Goal: Task Accomplishment & Management: Manage account settings

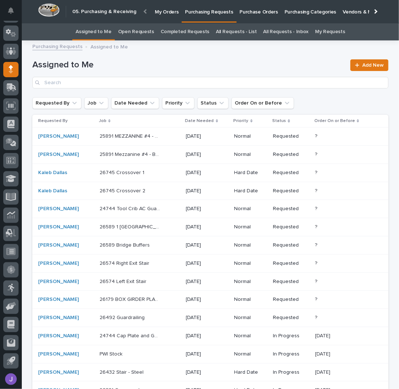
click at [259, 11] on p "Purchase Orders" at bounding box center [259, 7] width 38 height 15
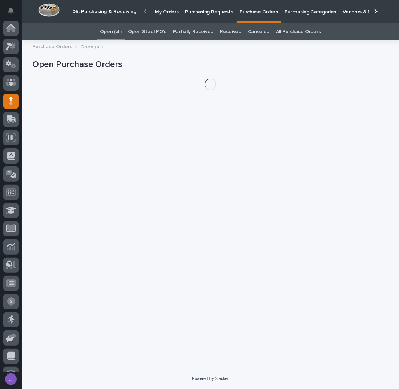
scroll to position [32, 0]
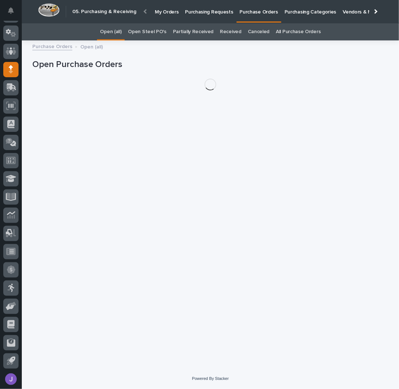
click at [151, 30] on link "Open Steel PO's" at bounding box center [147, 31] width 38 height 17
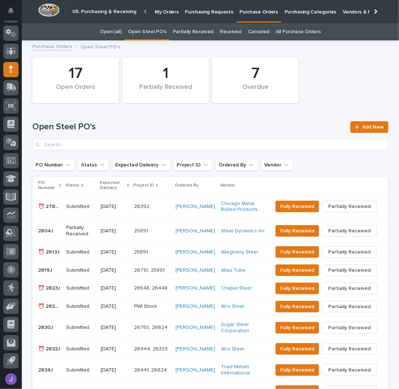
click at [276, 29] on link "All Purchase Orders" at bounding box center [298, 31] width 45 height 17
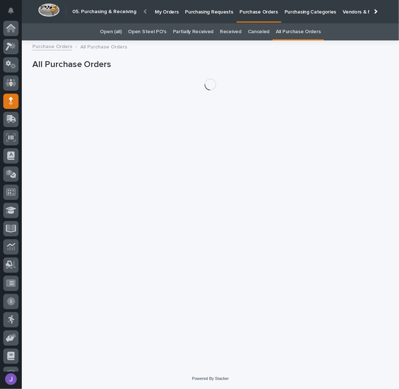
scroll to position [32, 0]
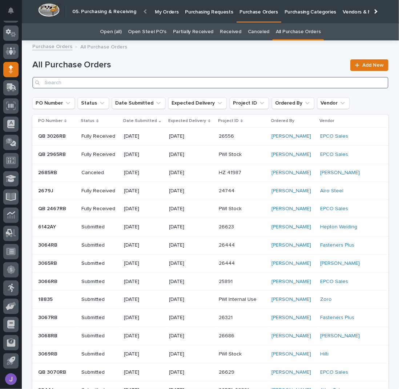
click at [85, 85] on input "Search" at bounding box center [210, 83] width 356 height 12
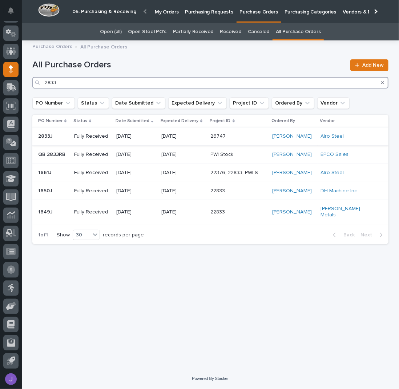
type input "2833"
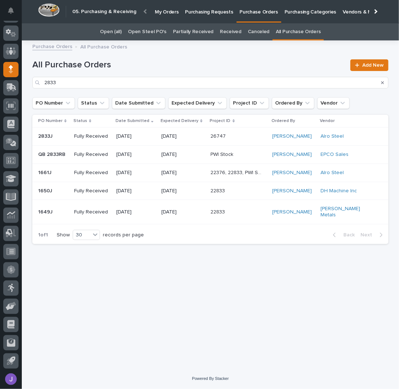
click at [51, 138] on p "2833J" at bounding box center [46, 136] width 16 height 8
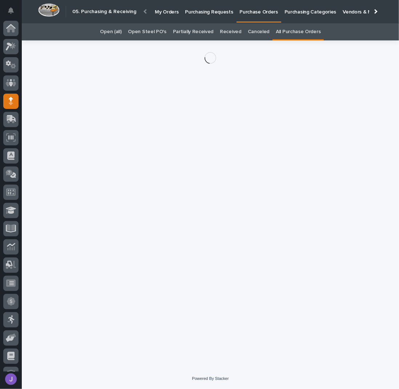
scroll to position [32, 0]
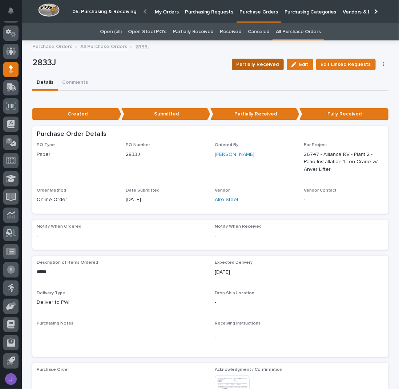
click at [269, 64] on span "Partially Received" at bounding box center [258, 64] width 43 height 7
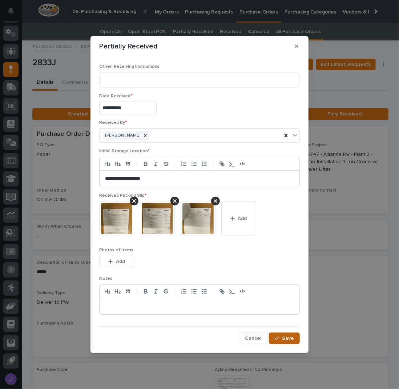
click at [293, 338] on span "Save" at bounding box center [288, 337] width 12 height 5
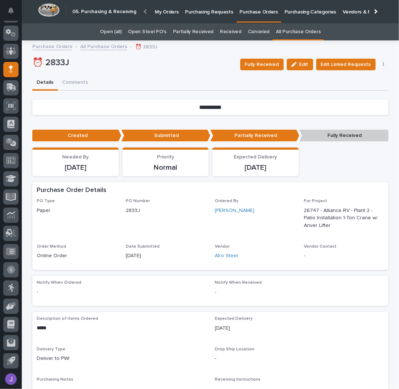
click at [138, 29] on link "Open Steel PO's" at bounding box center [147, 31] width 38 height 17
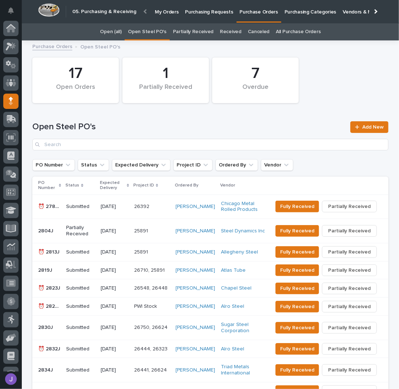
scroll to position [32, 0]
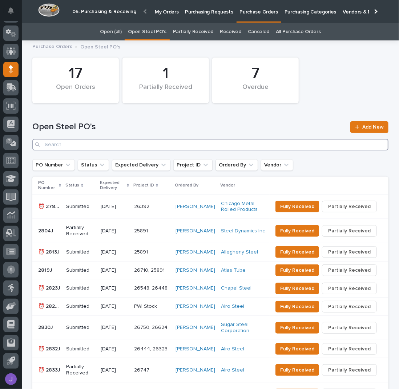
click at [87, 144] on input "Search" at bounding box center [210, 145] width 356 height 12
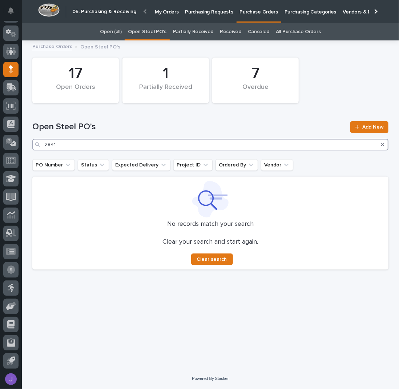
type input "2841"
click at [294, 31] on link "All Purchase Orders" at bounding box center [298, 31] width 45 height 17
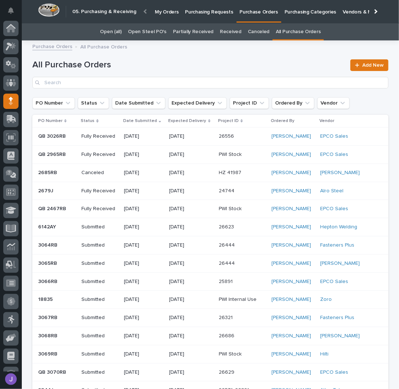
scroll to position [32, 0]
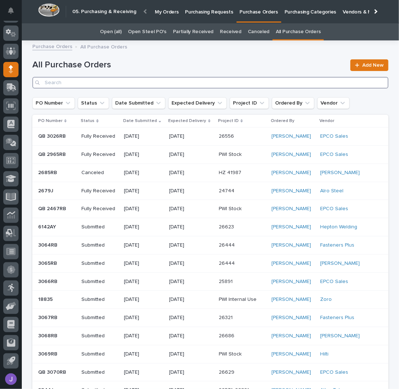
click at [116, 85] on input "Search" at bounding box center [210, 83] width 356 height 12
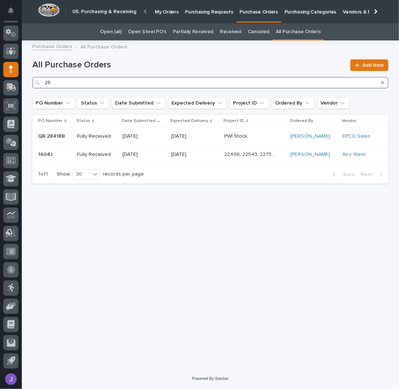
type input "2"
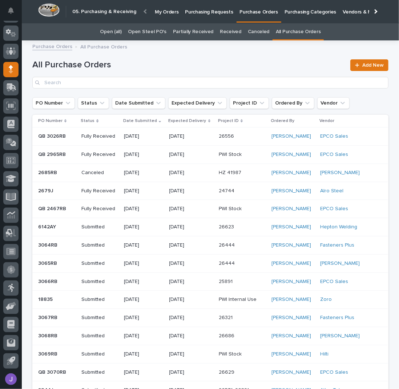
click at [195, 65] on h1 "All Purchase Orders" at bounding box center [189, 65] width 314 height 11
click at [150, 33] on link "Open Steel PO's" at bounding box center [147, 31] width 38 height 17
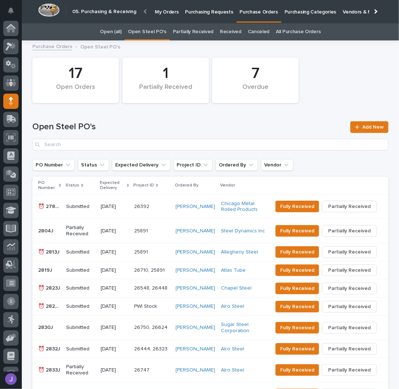
scroll to position [32, 0]
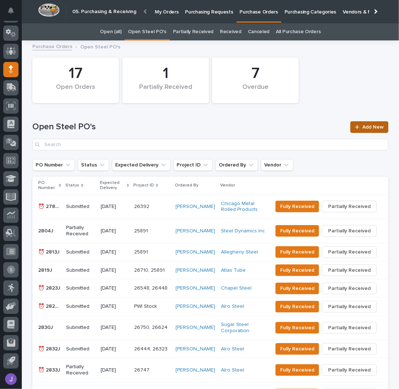
click at [360, 123] on link "Add New" at bounding box center [370, 127] width 38 height 12
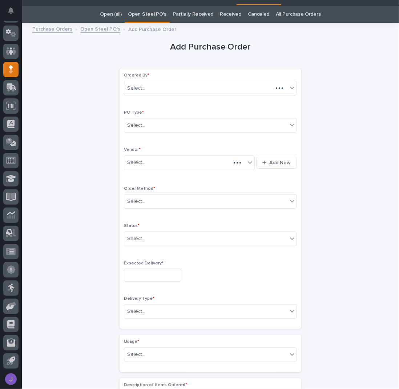
scroll to position [23, 0]
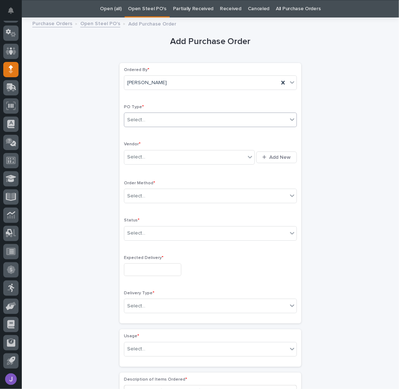
click at [158, 120] on div "Select..." at bounding box center [205, 120] width 163 height 12
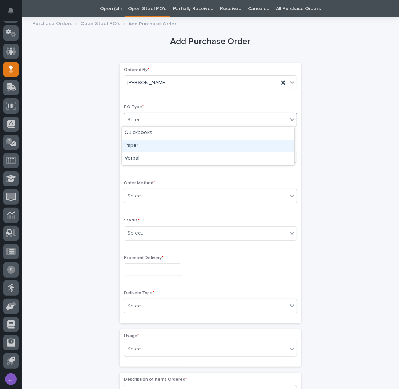
click at [145, 143] on div "Paper" at bounding box center [208, 145] width 172 height 13
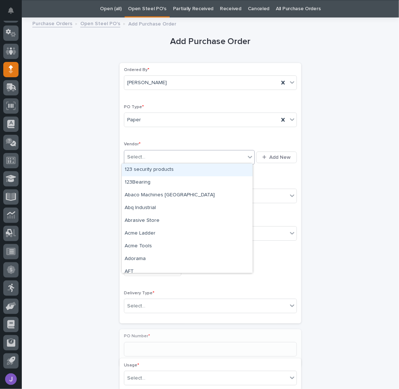
click at [144, 153] on div "Select..." at bounding box center [184, 157] width 121 height 12
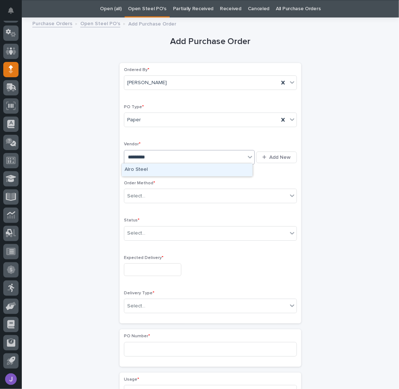
type input "**********"
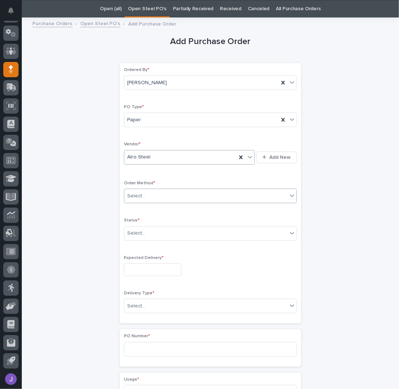
click at [135, 198] on div "Select..." at bounding box center [136, 196] width 18 height 8
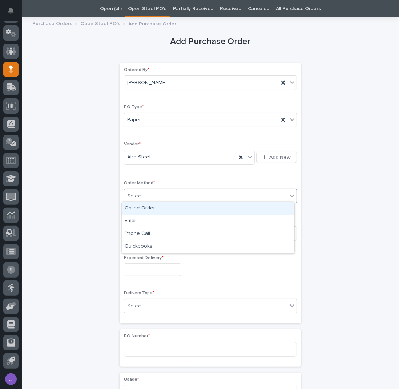
click at [137, 208] on div "Online Order" at bounding box center [208, 208] width 172 height 13
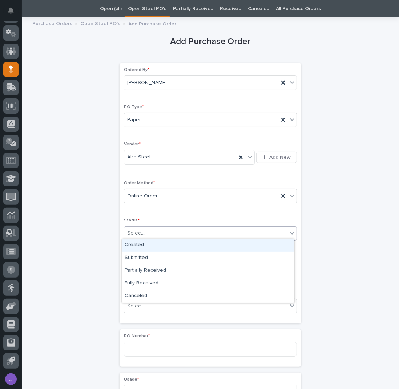
click at [142, 227] on div "Select..." at bounding box center [205, 233] width 163 height 12
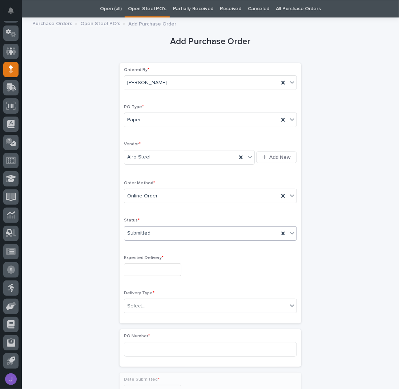
click at [140, 268] on input "text" at bounding box center [152, 269] width 57 height 13
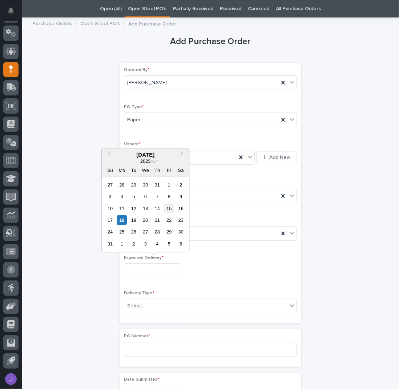
click at [168, 210] on div "15" at bounding box center [169, 208] width 10 height 10
type input "**********"
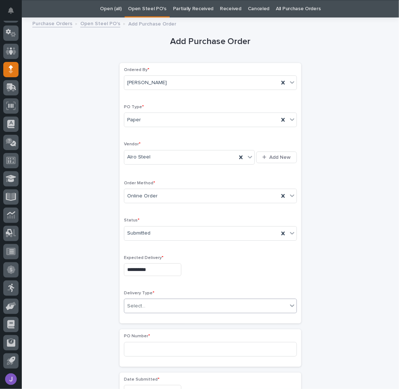
click at [150, 307] on div "Select..." at bounding box center [205, 306] width 163 height 12
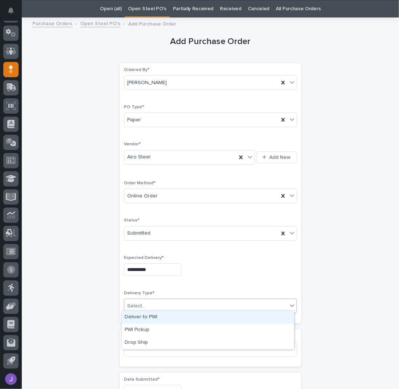
click at [139, 320] on div "Deliver to PWI" at bounding box center [208, 317] width 172 height 13
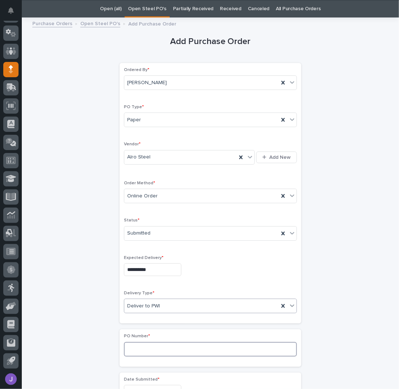
click at [143, 342] on input at bounding box center [210, 349] width 173 height 15
type input "2841J"
click at [87, 195] on div "**********" at bounding box center [210, 383] width 356 height 723
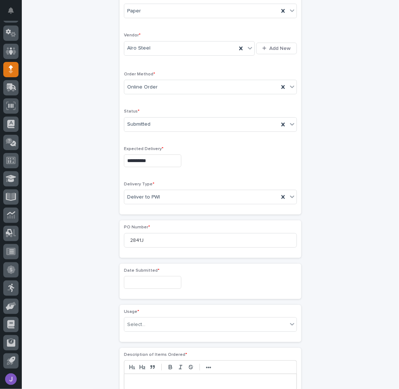
scroll to position [217, 0]
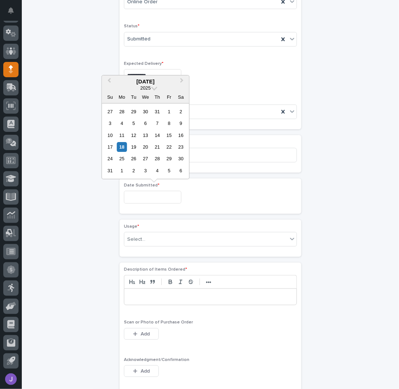
click at [135, 191] on input "text" at bounding box center [152, 197] width 57 height 13
click at [156, 136] on div "14" at bounding box center [157, 135] width 10 height 10
type input "**********"
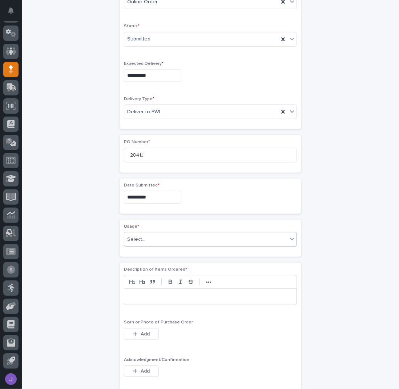
click at [141, 236] on div "Select..." at bounding box center [136, 239] width 18 height 8
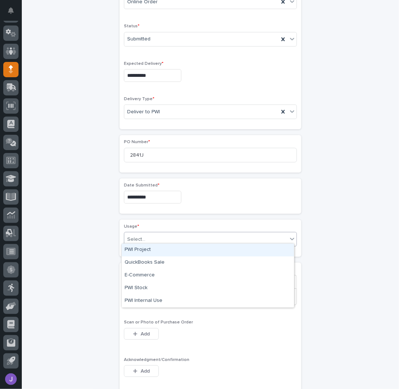
click at [136, 252] on div "PWI Project" at bounding box center [208, 249] width 172 height 13
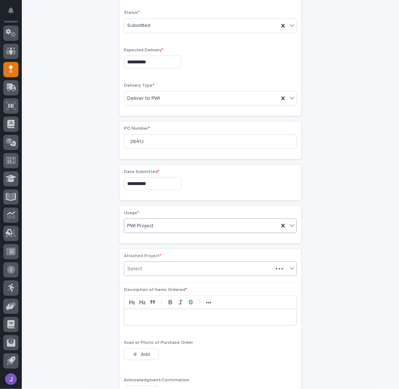
scroll to position [238, 0]
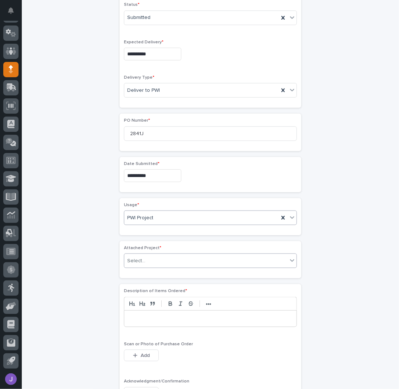
click at [138, 257] on div "Select..." at bounding box center [136, 261] width 18 height 8
type input "*****"
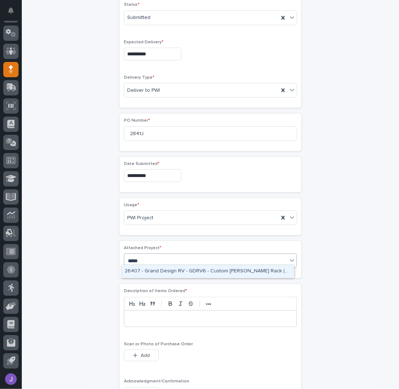
click at [170, 271] on div "26407 - Grand Design RV - GDRV6 - Custom [PERSON_NAME] Rack (Slide Out Rolls)" at bounding box center [208, 271] width 172 height 13
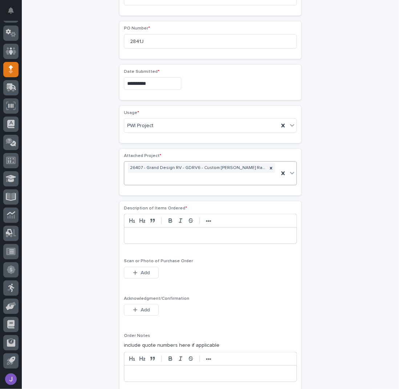
scroll to position [340, 0]
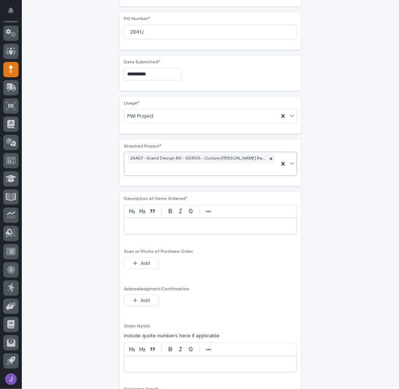
click at [145, 223] on p at bounding box center [211, 225] width 162 height 7
drag, startPoint x: 140, startPoint y: 287, endPoint x: 139, endPoint y: 296, distance: 9.5
click at [140, 288] on div "Acknowledgment/Confirmation This file cannot be opened Download File Add" at bounding box center [210, 300] width 173 height 28
click at [141, 298] on span "Add" at bounding box center [145, 300] width 9 height 5
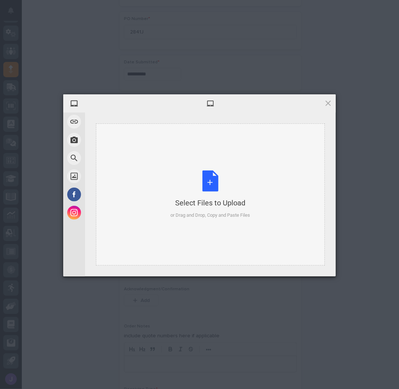
click at [217, 170] on div "Select Files to Upload or Drag and Drop, Copy and Paste Files" at bounding box center [211, 194] width 80 height 48
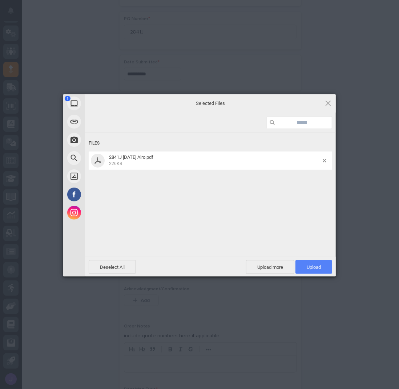
click at [319, 263] on span "Upload 1" at bounding box center [314, 267] width 37 height 14
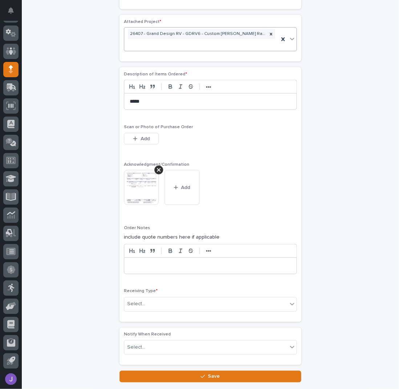
scroll to position [510, 0]
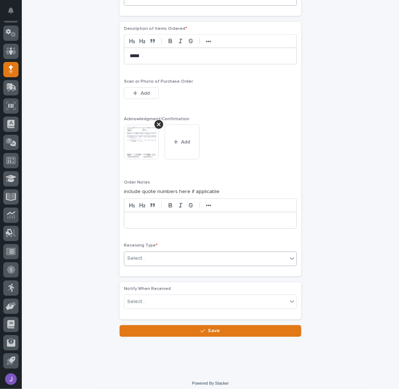
click at [160, 259] on div "Select..." at bounding box center [205, 258] width 163 height 12
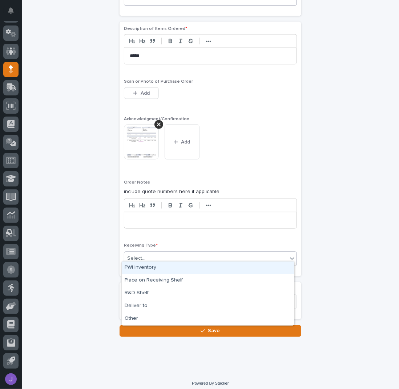
click at [151, 273] on div "PWI Inventory" at bounding box center [208, 267] width 172 height 13
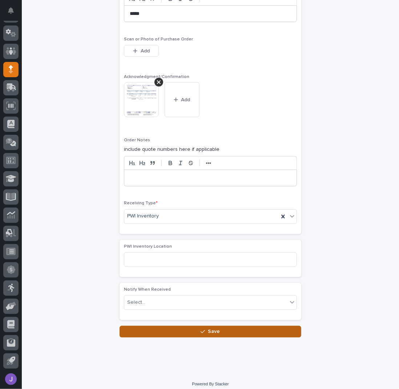
scroll to position [553, 0]
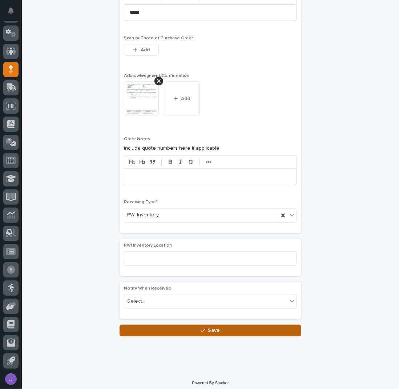
click at [183, 330] on button "Save" at bounding box center [211, 330] width 182 height 12
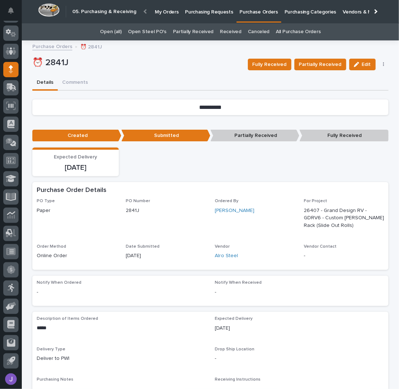
click at [160, 63] on p "⏰ 2841J" at bounding box center [137, 62] width 210 height 11
click at [204, 12] on p "Purchasing Requests" at bounding box center [209, 7] width 48 height 15
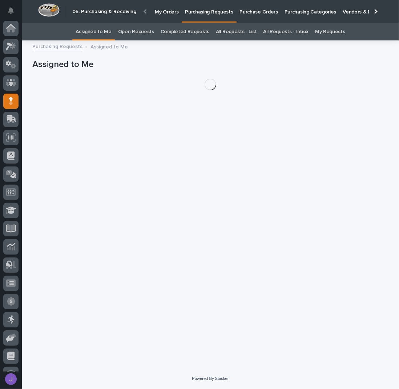
scroll to position [32, 0]
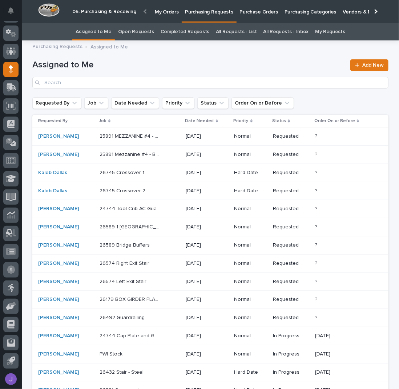
click at [251, 13] on p "Purchase Orders" at bounding box center [259, 7] width 38 height 15
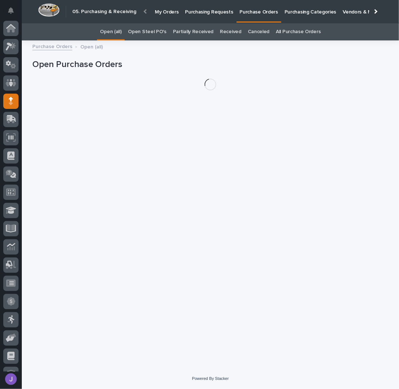
scroll to position [32, 0]
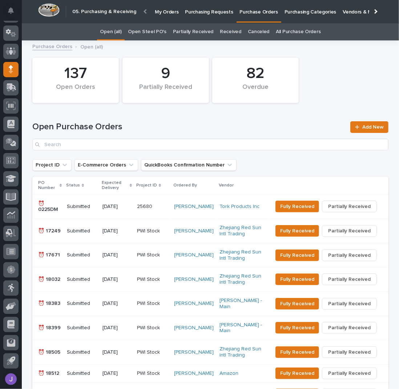
click at [156, 35] on link "Open Steel PO's" at bounding box center [147, 31] width 38 height 17
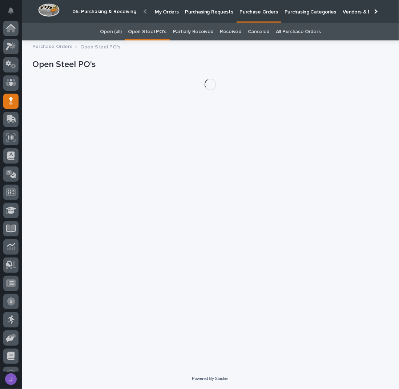
scroll to position [32, 0]
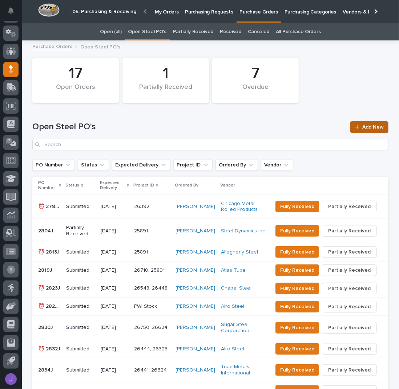
click at [366, 123] on link "Add New" at bounding box center [370, 127] width 38 height 12
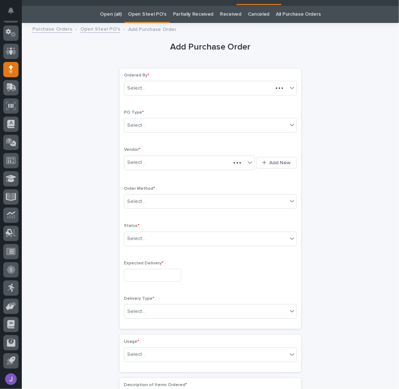
scroll to position [23, 0]
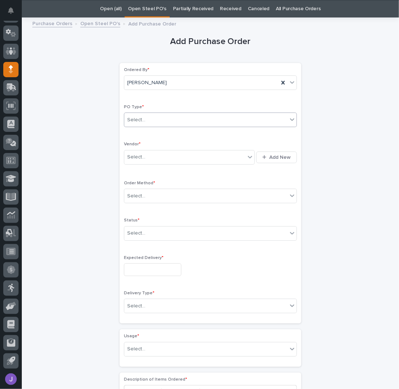
click at [159, 121] on div "Select..." at bounding box center [205, 120] width 163 height 12
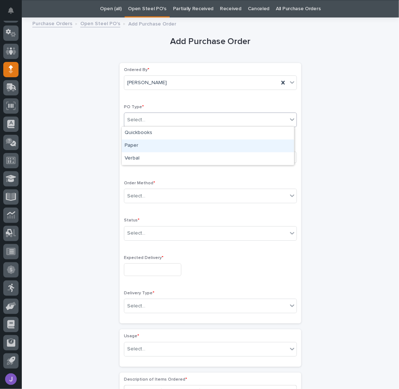
click at [142, 143] on div "Paper" at bounding box center [208, 145] width 172 height 13
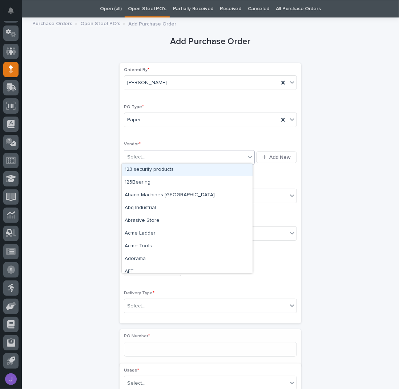
click at [139, 155] on div "Select..." at bounding box center [136, 157] width 18 height 8
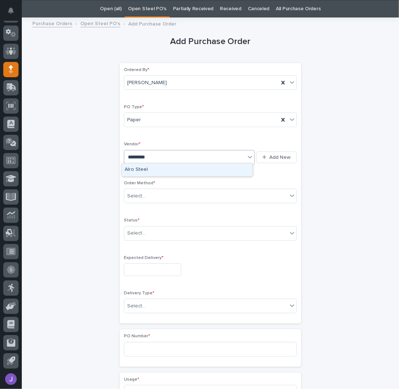
type input "**********"
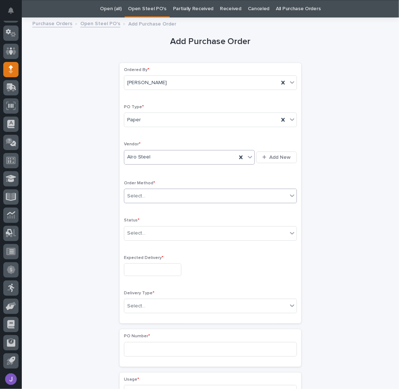
click at [149, 190] on div "Select..." at bounding box center [205, 196] width 163 height 12
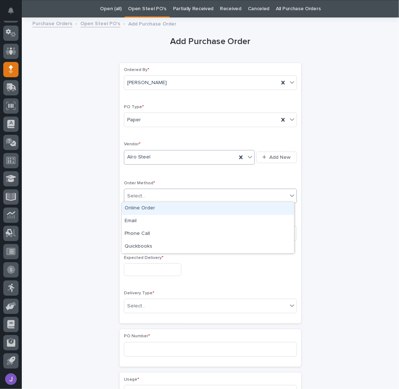
click at [152, 210] on div "Online Order" at bounding box center [208, 208] width 172 height 13
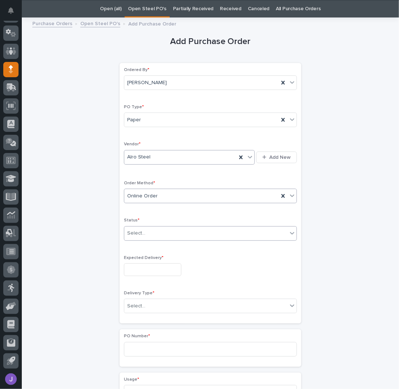
click at [144, 228] on div "Select..." at bounding box center [205, 233] width 163 height 12
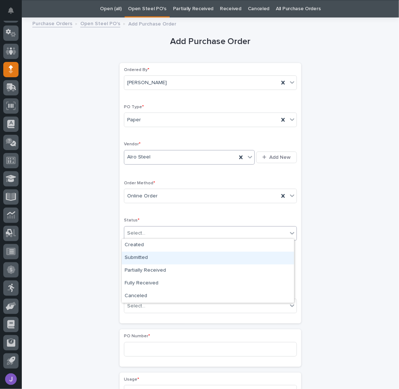
click at [140, 255] on div "Submitted" at bounding box center [208, 257] width 172 height 13
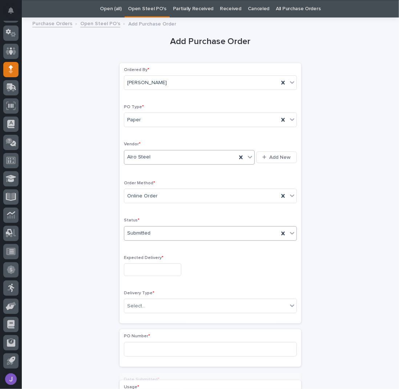
click at [140, 267] on input "text" at bounding box center [152, 269] width 57 height 13
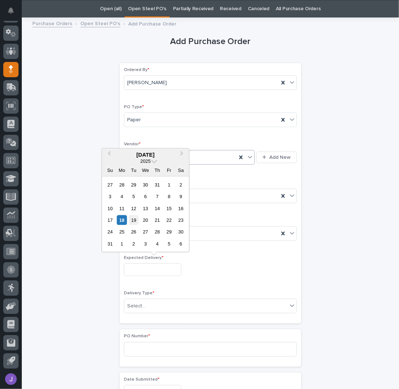
click at [133, 221] on div "19" at bounding box center [134, 220] width 10 height 10
type input "**********"
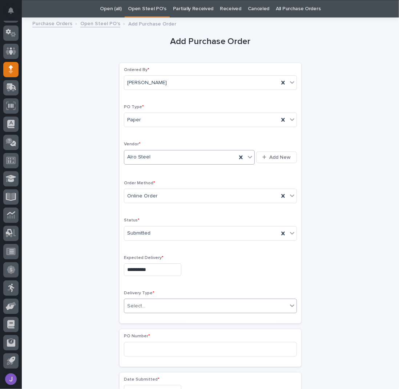
click at [140, 304] on div "Select..." at bounding box center [136, 306] width 18 height 8
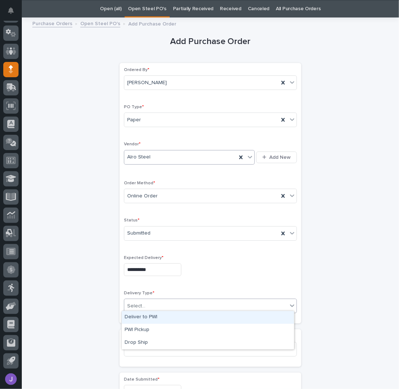
click at [136, 315] on div "Deliver to PWI" at bounding box center [208, 317] width 172 height 13
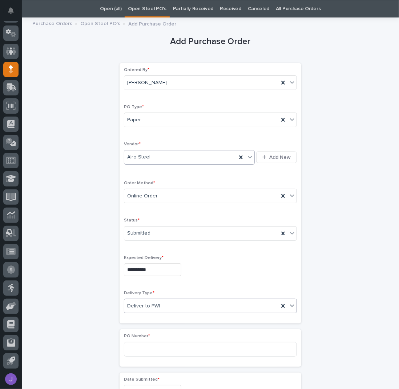
click at [88, 312] on div "**********" at bounding box center [210, 383] width 356 height 723
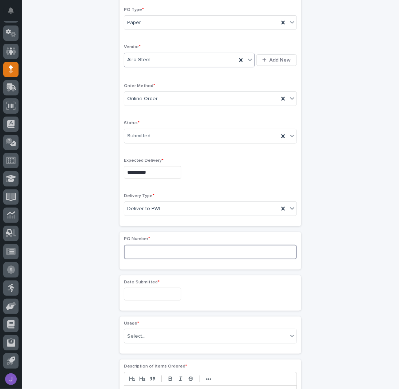
click at [147, 245] on input at bounding box center [210, 251] width 173 height 15
type input "2846J"
click at [136, 293] on input "text" at bounding box center [152, 293] width 57 height 13
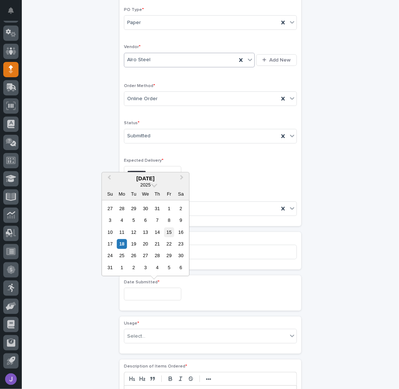
click at [168, 231] on div "15" at bounding box center [169, 232] width 10 height 10
type input "**********"
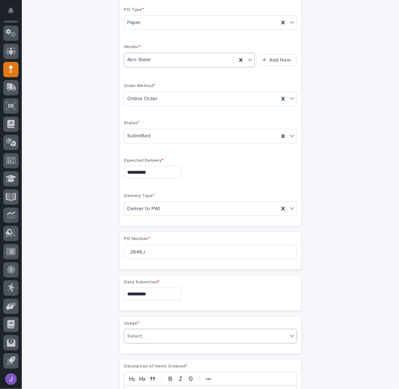
click at [151, 333] on div "Select..." at bounding box center [205, 336] width 163 height 12
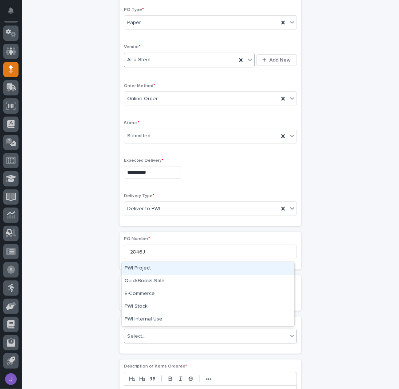
click at [139, 266] on div "PWI Project" at bounding box center [208, 268] width 172 height 13
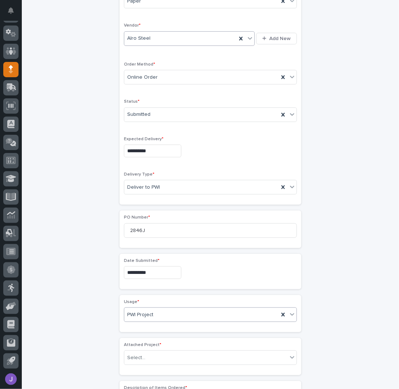
scroll to position [238, 0]
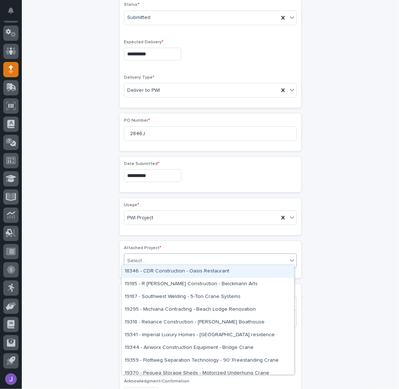
click at [146, 256] on div "Select..." at bounding box center [205, 261] width 163 height 12
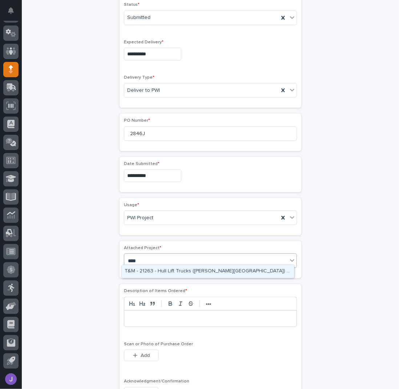
type input "*****"
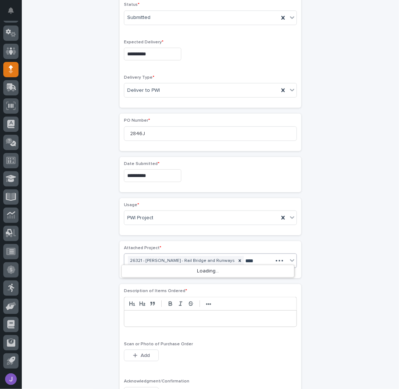
type input "*****"
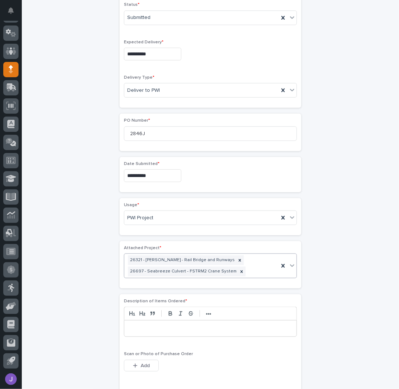
scroll to position [243, 0]
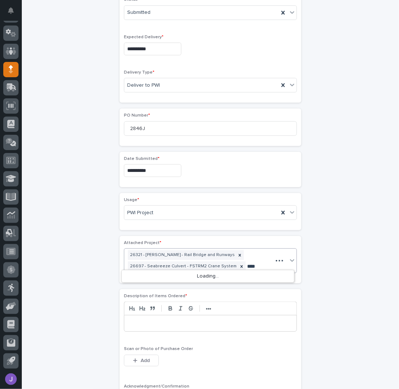
type input "*****"
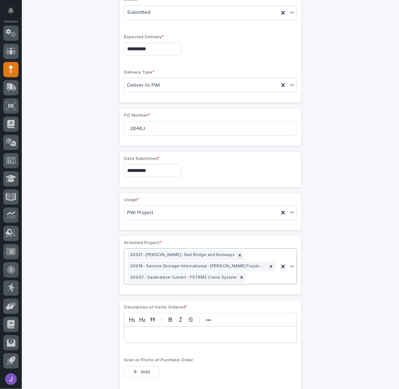
scroll to position [249, 0]
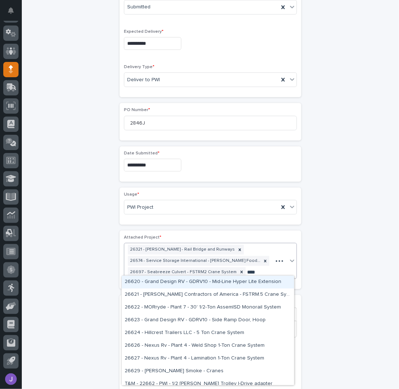
type input "*****"
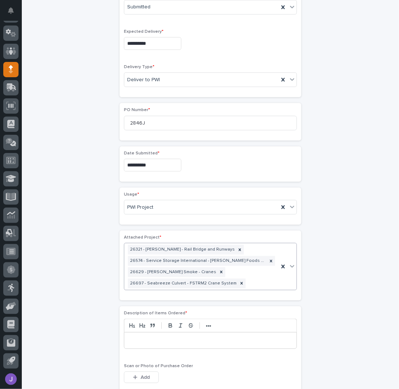
scroll to position [255, 0]
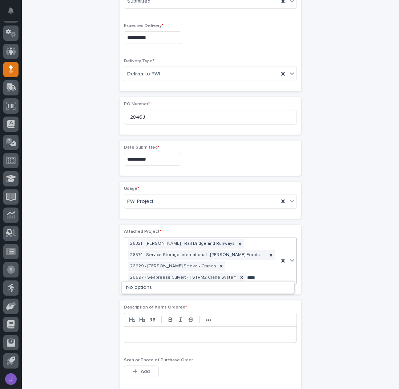
type input "*****"
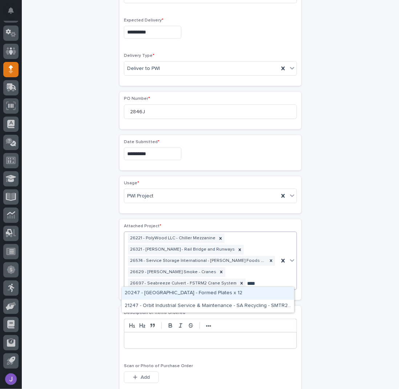
type input "*****"
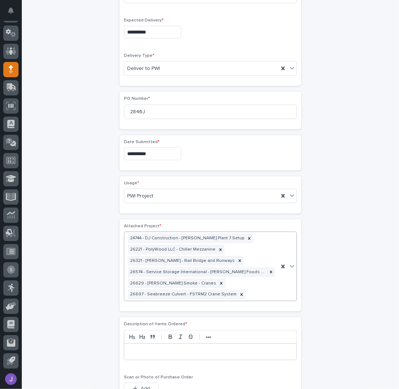
scroll to position [266, 0]
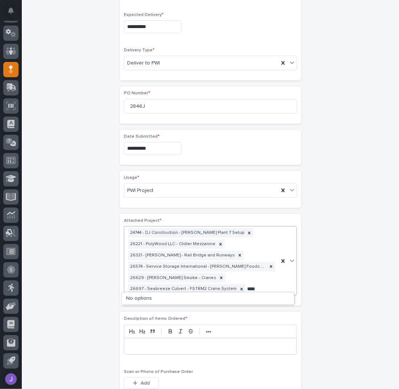
type input "*****"
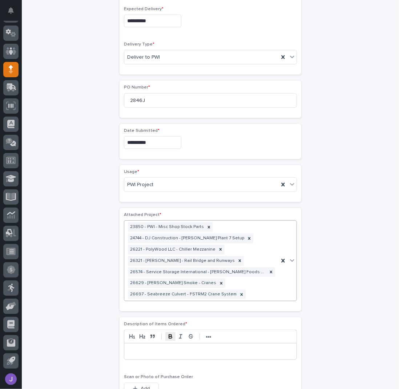
scroll to position [320, 0]
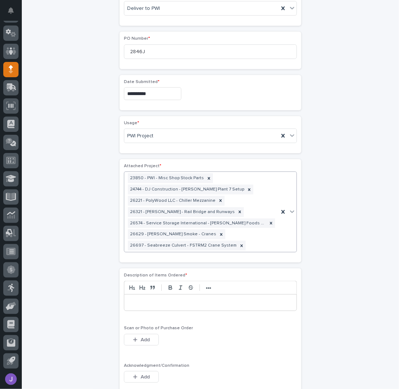
click at [149, 302] on p at bounding box center [211, 302] width 162 height 7
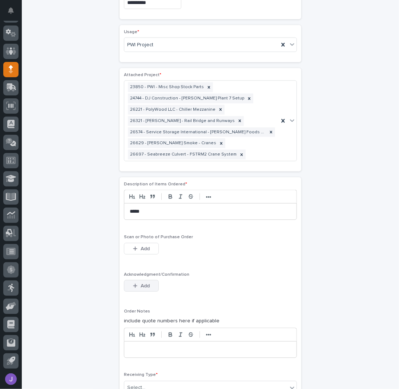
scroll to position [417, 0]
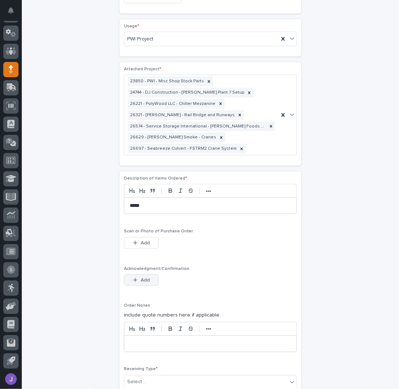
click at [140, 278] on button "Add" at bounding box center [141, 280] width 35 height 12
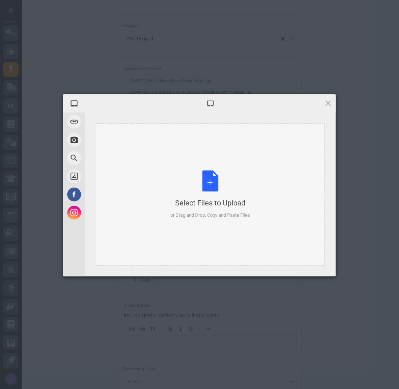
click at [203, 183] on div "Select Files to Upload or Drag and Drop, Copy and Paste Files" at bounding box center [211, 194] width 80 height 48
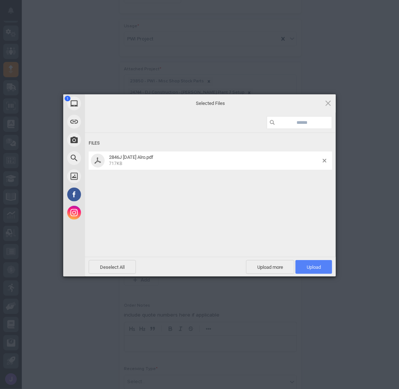
click at [313, 266] on span "Upload 1" at bounding box center [314, 266] width 14 height 5
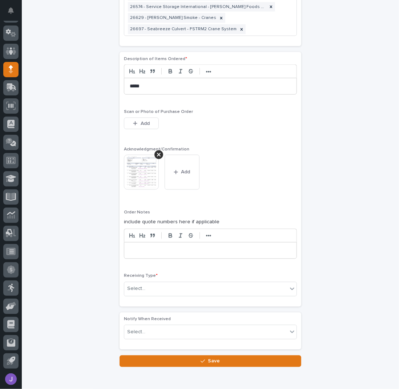
scroll to position [566, 0]
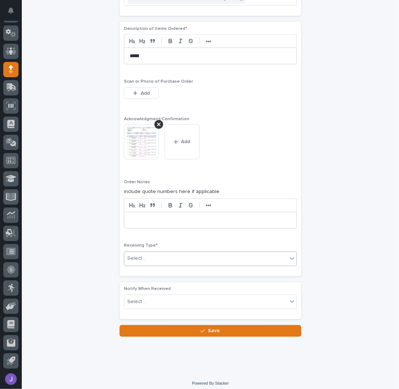
click at [161, 255] on div "Select..." at bounding box center [205, 258] width 163 height 12
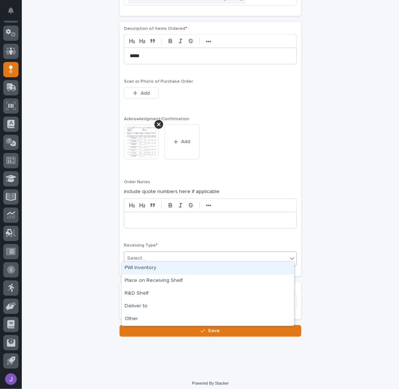
click at [147, 270] on div "PWI Inventory" at bounding box center [208, 268] width 172 height 13
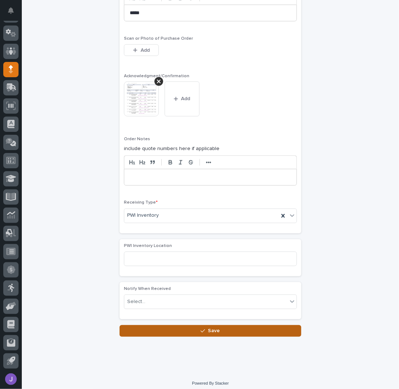
scroll to position [610, 0]
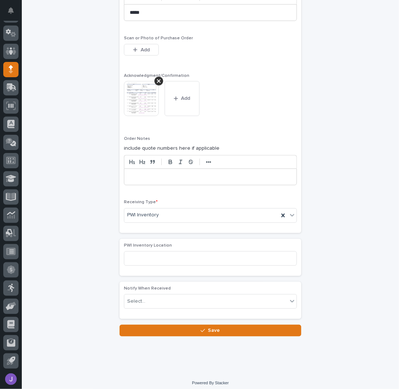
click at [166, 325] on button "Save" at bounding box center [211, 330] width 182 height 12
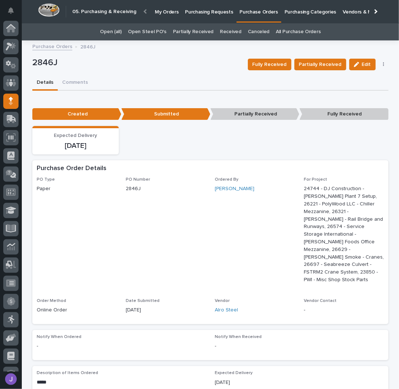
scroll to position [32, 0]
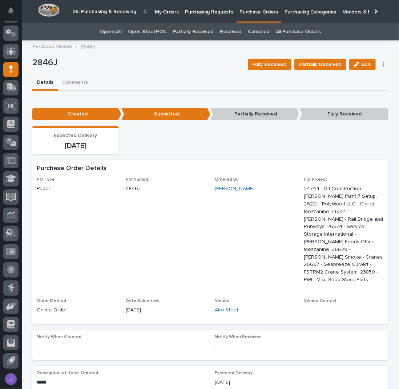
click at [146, 29] on link "Open Steel PO's" at bounding box center [147, 31] width 38 height 17
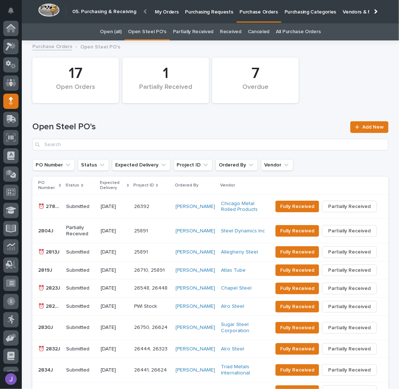
scroll to position [32, 0]
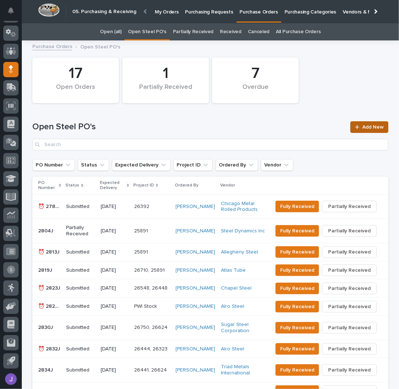
click at [358, 126] on div at bounding box center [358, 126] width 7 height 5
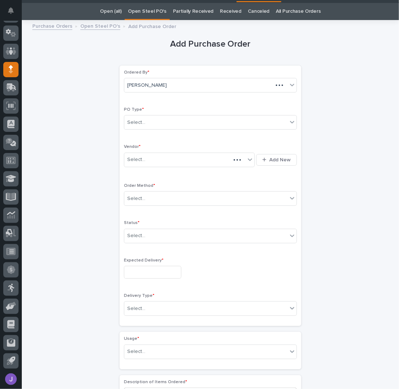
scroll to position [23, 0]
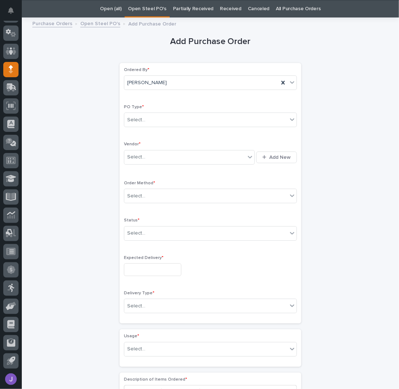
click at [171, 127] on div "PO Type * Select..." at bounding box center [210, 118] width 173 height 28
click at [163, 121] on div "Select..." at bounding box center [205, 120] width 163 height 12
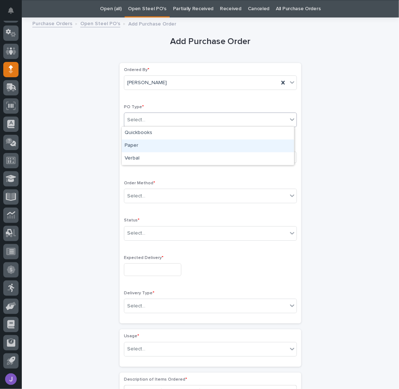
click at [147, 145] on div "Paper" at bounding box center [208, 145] width 172 height 13
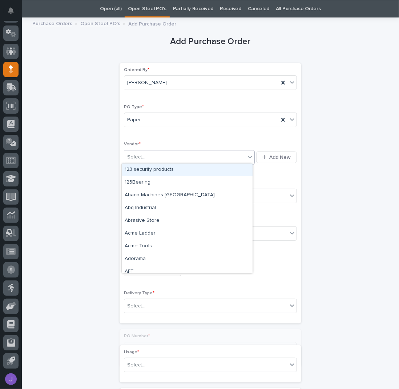
drag, startPoint x: 140, startPoint y: 153, endPoint x: 139, endPoint y: 160, distance: 7.0
click at [140, 153] on div "Select..." at bounding box center [136, 157] width 18 height 8
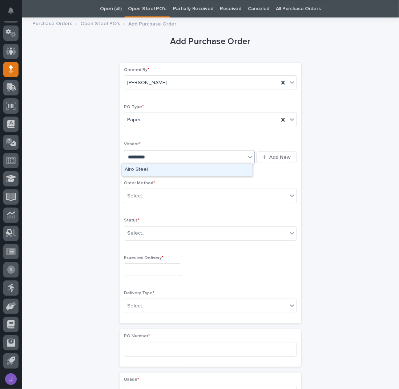
type input "**********"
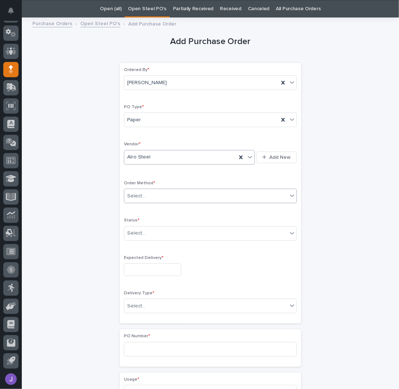
click at [130, 192] on div "Select..." at bounding box center [136, 196] width 18 height 8
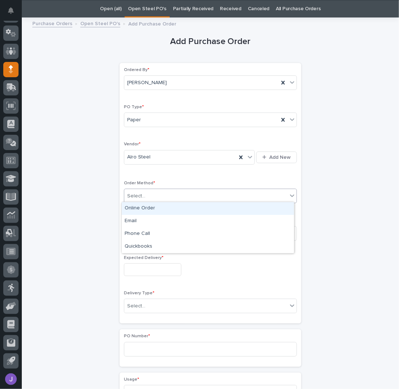
click at [130, 209] on div "Online Order" at bounding box center [208, 208] width 172 height 13
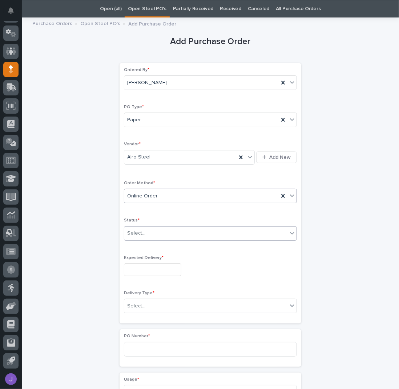
drag, startPoint x: 135, startPoint y: 231, endPoint x: 138, endPoint y: 236, distance: 5.2
click at [135, 231] on div "Select..." at bounding box center [136, 233] width 18 height 8
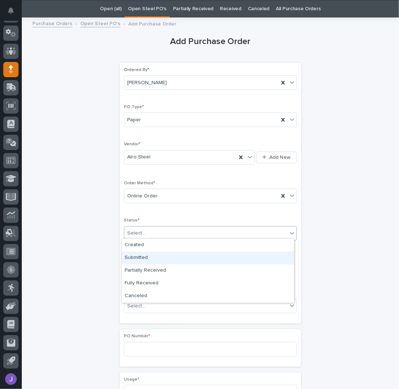
click at [143, 256] on div "Submitted" at bounding box center [208, 257] width 172 height 13
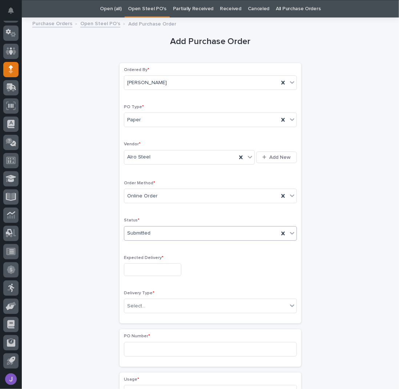
click at [147, 267] on input "text" at bounding box center [152, 269] width 57 height 13
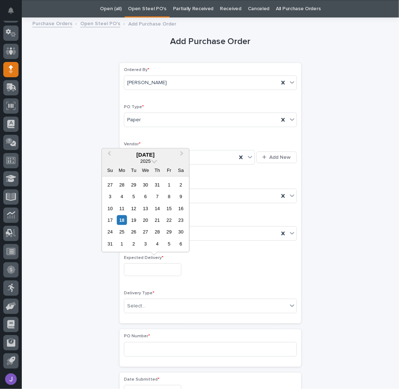
drag, startPoint x: 133, startPoint y: 218, endPoint x: 135, endPoint y: 222, distance: 4.7
click at [133, 219] on div "19" at bounding box center [134, 220] width 10 height 10
type input "**********"
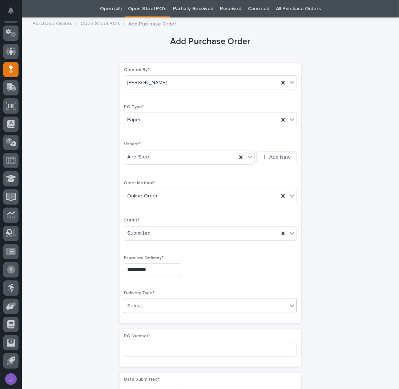
click at [155, 306] on div "Select..." at bounding box center [205, 306] width 163 height 12
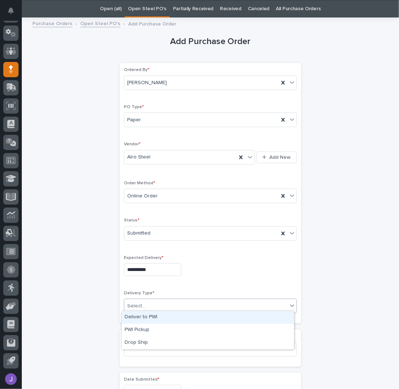
click at [146, 318] on div "Deliver to PWI" at bounding box center [208, 317] width 172 height 13
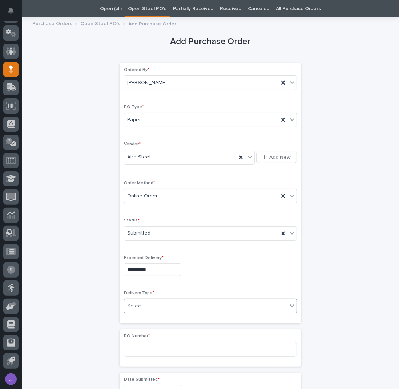
click at [102, 317] on div "**********" at bounding box center [210, 383] width 356 height 723
click at [136, 343] on input at bounding box center [210, 349] width 173 height 15
type input "2845J"
click at [66, 275] on div "**********" at bounding box center [210, 383] width 356 height 723
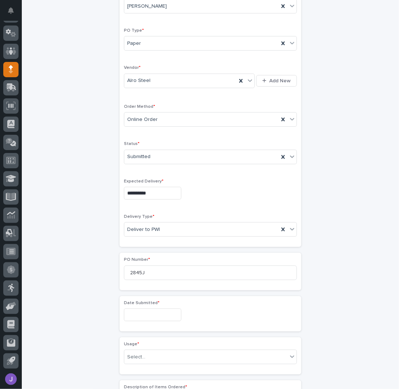
scroll to position [168, 0]
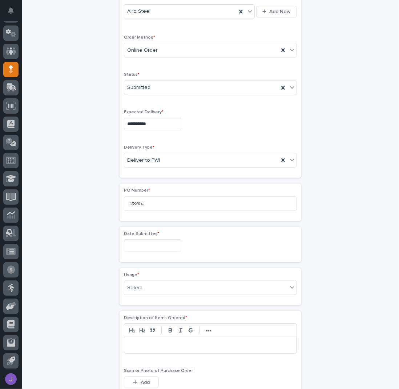
click at [143, 245] on input "text" at bounding box center [152, 245] width 57 height 13
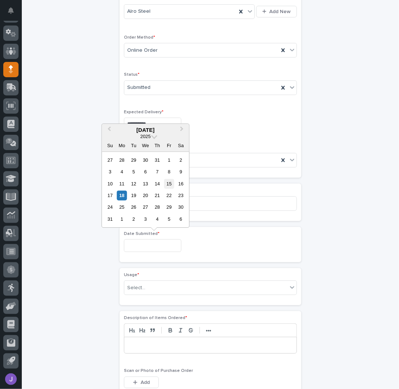
click at [172, 182] on div "15" at bounding box center [169, 184] width 10 height 10
type input "**********"
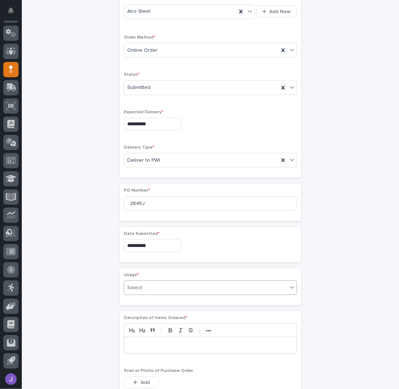
click at [140, 284] on div "Select..." at bounding box center [136, 288] width 18 height 8
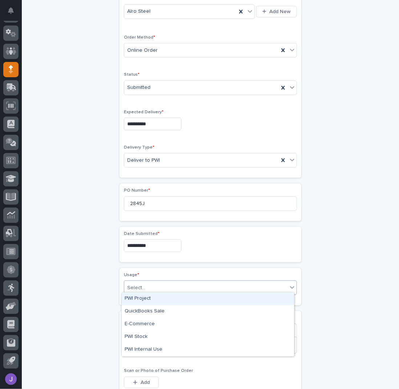
click at [139, 299] on div "PWI Project" at bounding box center [208, 298] width 172 height 13
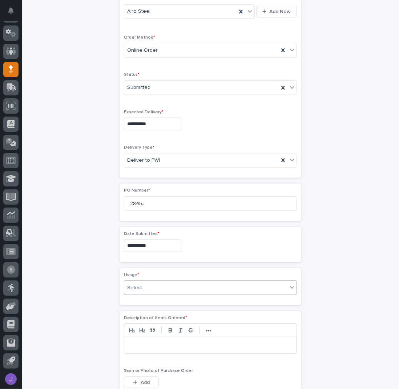
drag, startPoint x: 49, startPoint y: 291, endPoint x: 68, endPoint y: 286, distance: 19.8
click at [51, 292] on div "**********" at bounding box center [210, 237] width 356 height 723
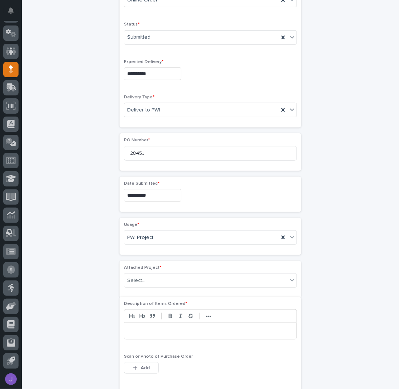
scroll to position [287, 0]
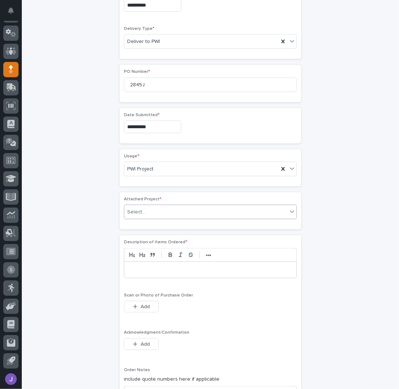
click at [148, 213] on div "Select..." at bounding box center [205, 212] width 163 height 12
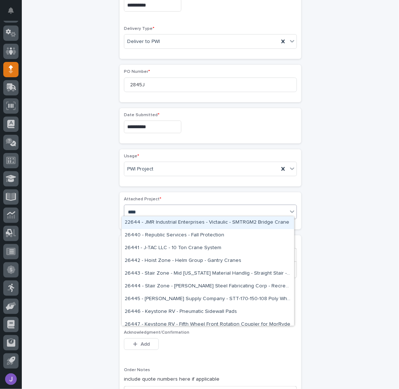
type input "*****"
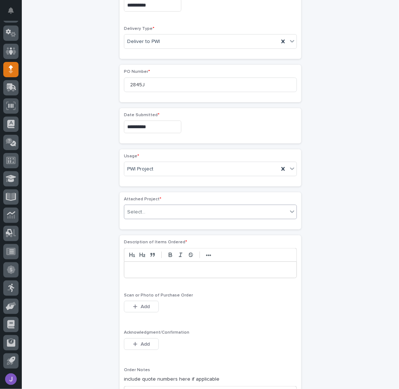
scroll to position [291, 0]
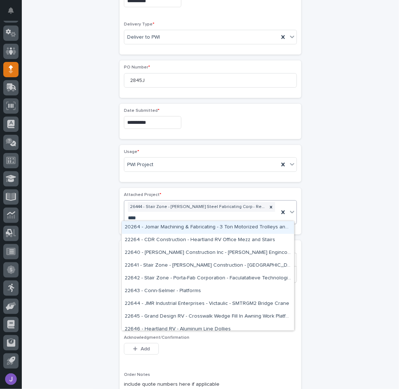
type input "*****"
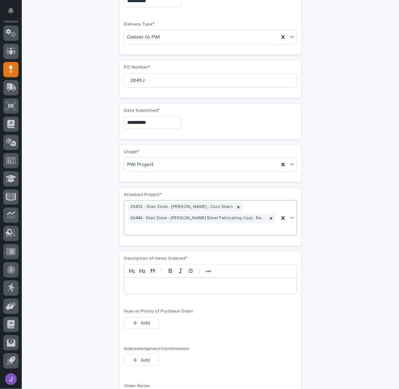
scroll to position [297, 0]
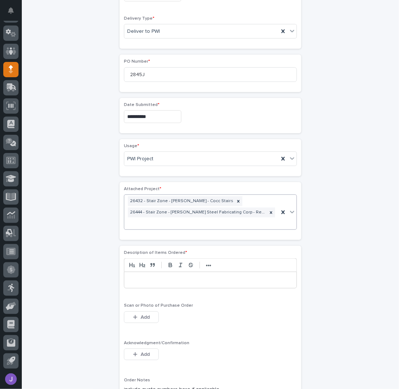
click at [160, 280] on div at bounding box center [210, 280] width 172 height 16
click at [140, 355] on button "Add" at bounding box center [141, 354] width 35 height 12
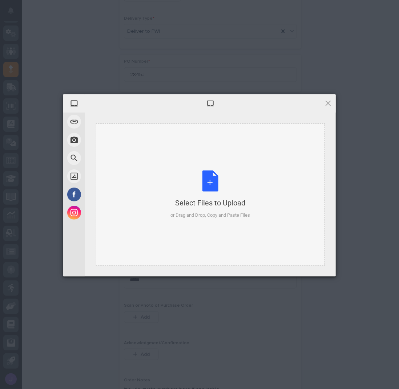
click at [203, 180] on div "Select Files to Upload or Drag and Drop, Copy and Paste Files" at bounding box center [211, 194] width 80 height 48
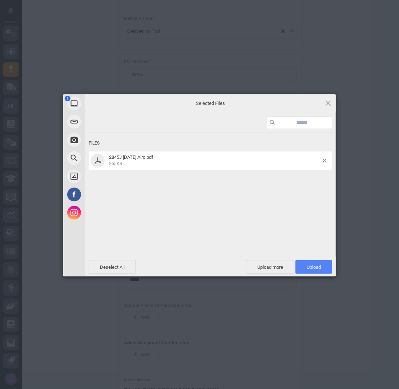
click at [307, 267] on span "Upload 1" at bounding box center [314, 266] width 14 height 5
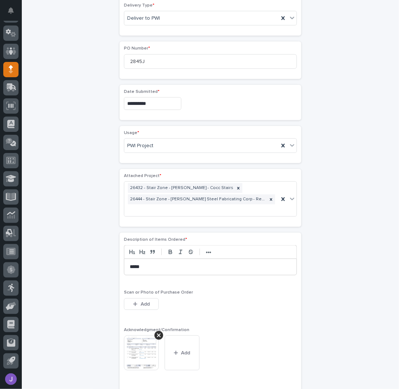
scroll to position [456, 0]
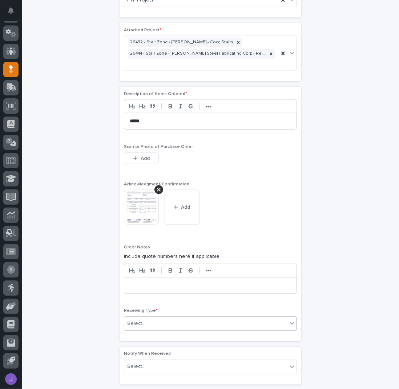
click at [160, 326] on div "Select..." at bounding box center [210, 323] width 173 height 15
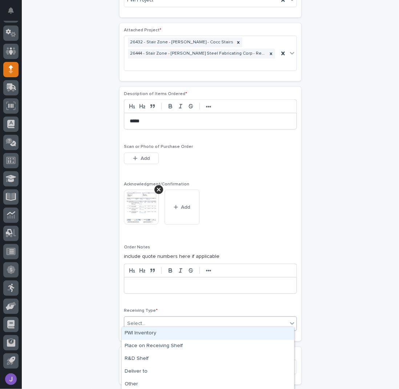
click at [147, 330] on div "PWI Inventory" at bounding box center [208, 333] width 172 height 13
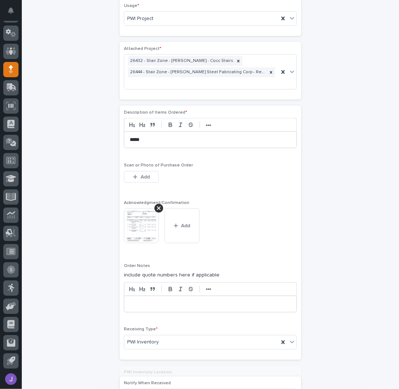
scroll to position [537, 0]
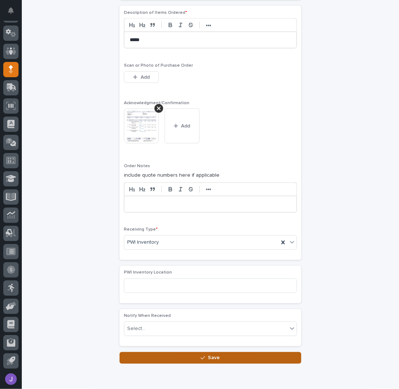
click at [163, 352] on button "Save" at bounding box center [211, 358] width 182 height 12
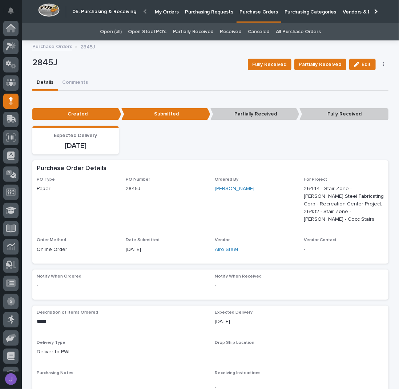
scroll to position [32, 0]
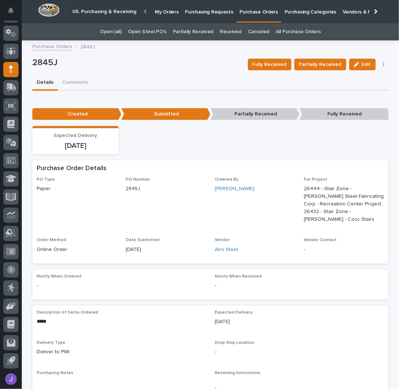
click at [152, 69] on div "2845J" at bounding box center [137, 63] width 210 height 13
click at [195, 9] on p "Purchasing Requests" at bounding box center [209, 7] width 48 height 15
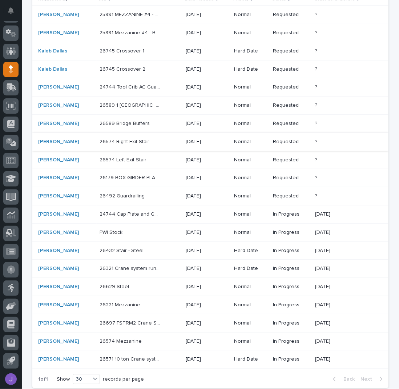
scroll to position [180, 0]
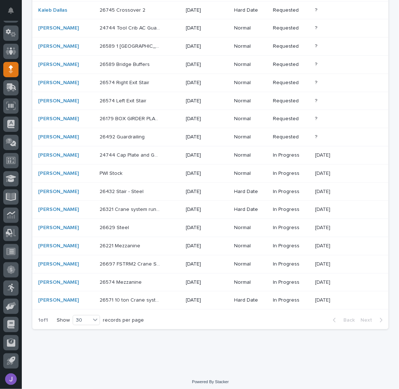
click at [157, 279] on p at bounding box center [130, 282] width 61 height 6
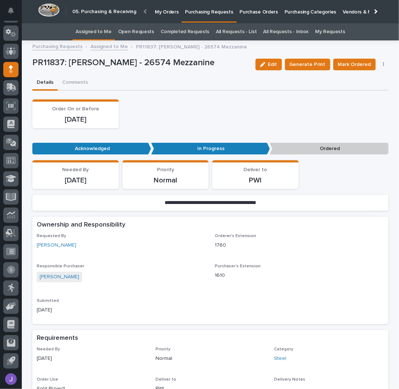
click at [382, 64] on button "button" at bounding box center [384, 64] width 10 height 5
click at [362, 91] on span "Edit Linked PO's" at bounding box center [360, 90] width 37 height 7
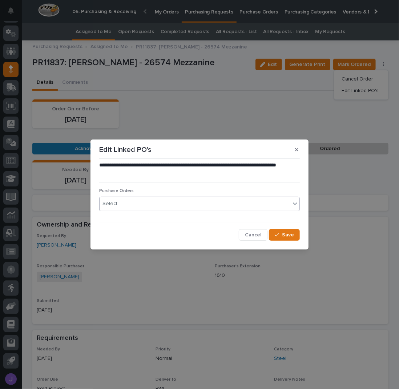
click at [157, 208] on div "Select..." at bounding box center [195, 204] width 191 height 12
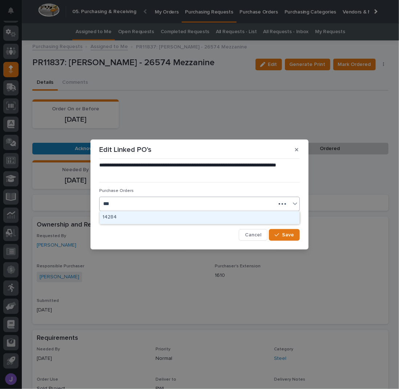
type input "****"
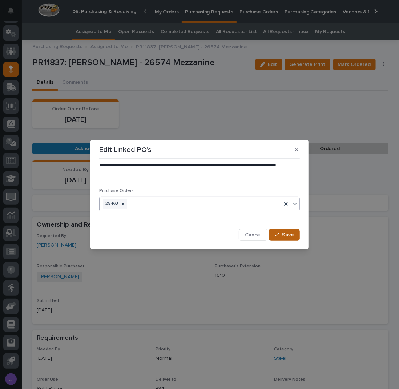
click at [291, 232] on span "Save" at bounding box center [288, 234] width 12 height 5
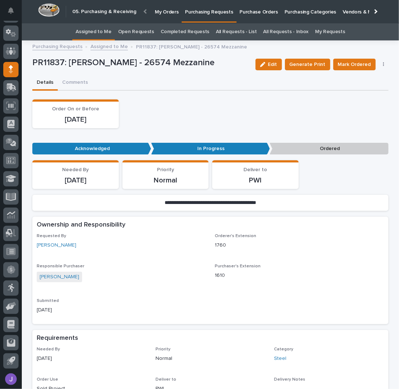
click at [96, 32] on link "Assigned to Me" at bounding box center [94, 31] width 36 height 17
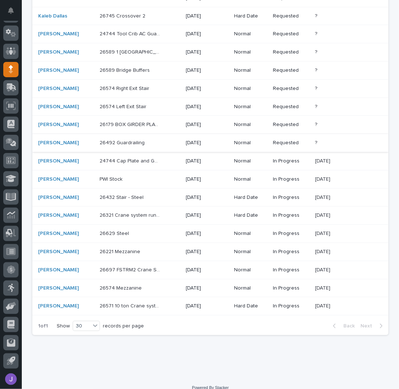
scroll to position [180, 0]
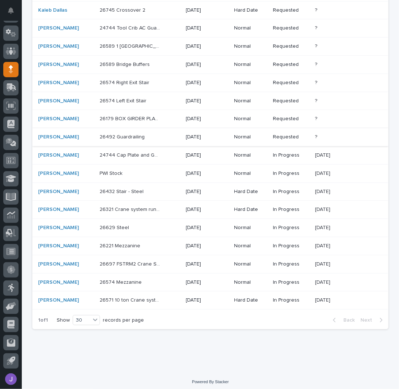
click at [160, 154] on p "24744 Cap Plate and Gate Cover - Steel" at bounding box center [131, 155] width 62 height 8
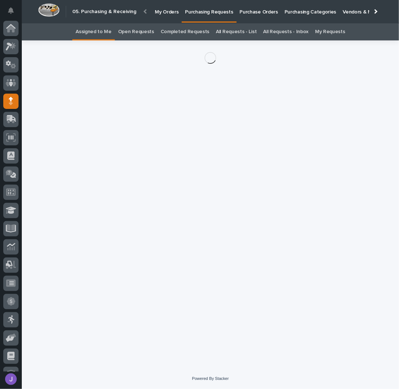
scroll to position [32, 0]
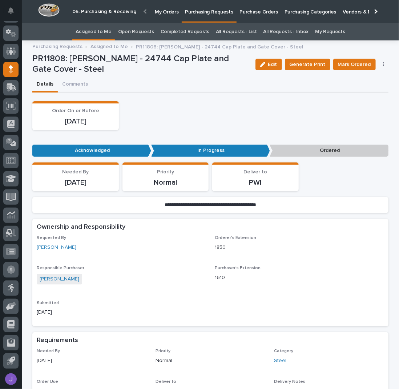
click at [385, 63] on button "button" at bounding box center [384, 64] width 10 height 5
click at [362, 91] on span "Edit Linked PO's" at bounding box center [360, 90] width 37 height 7
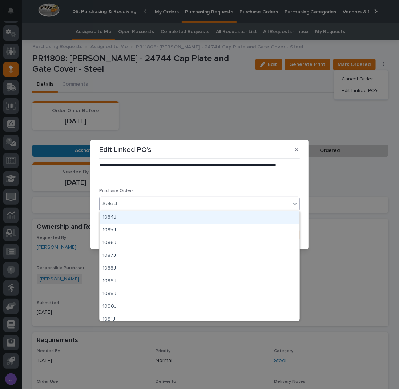
click at [208, 210] on div "Select..." at bounding box center [199, 203] width 201 height 15
type input "****"
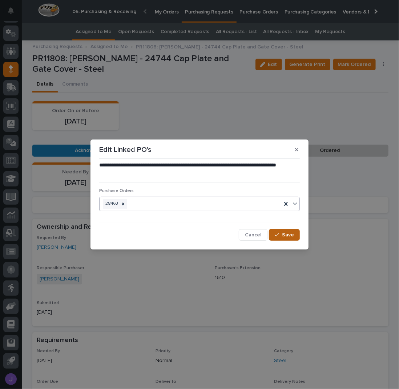
click at [292, 237] on span "Save" at bounding box center [288, 234] width 12 height 5
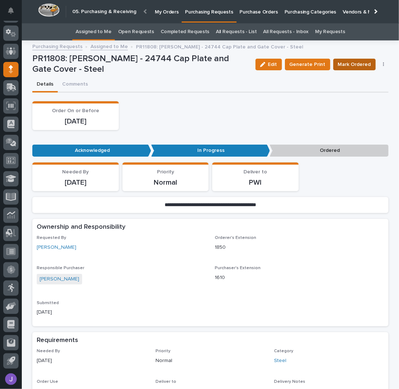
click at [348, 66] on span "Mark Ordered" at bounding box center [354, 64] width 33 height 7
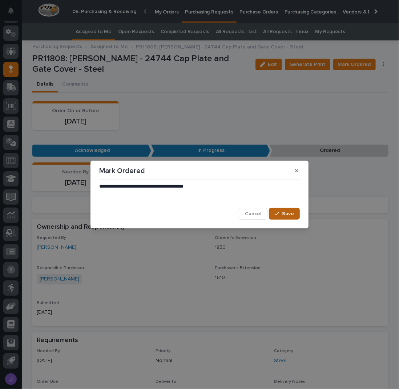
click at [286, 211] on button "Save" at bounding box center [284, 214] width 31 height 12
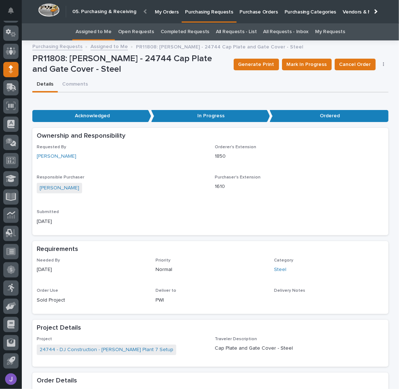
click at [103, 29] on link "Assigned to Me" at bounding box center [94, 31] width 36 height 17
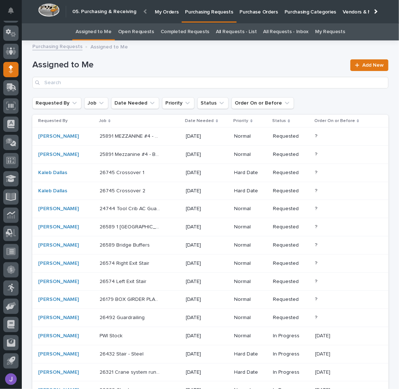
click at [135, 332] on p at bounding box center [130, 335] width 61 height 6
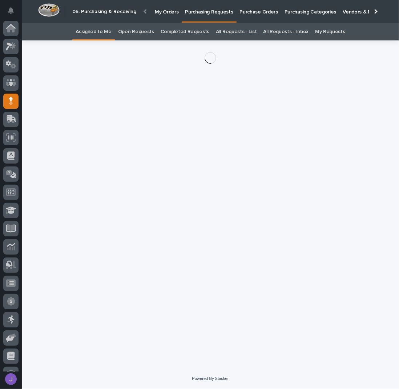
scroll to position [32, 0]
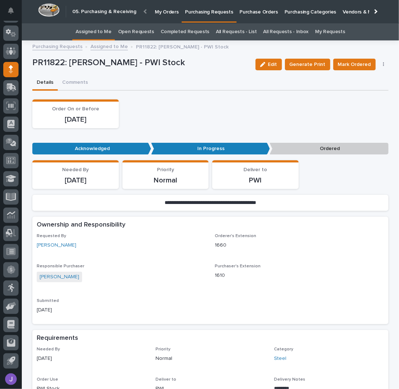
click at [383, 65] on button "button" at bounding box center [384, 64] width 10 height 5
click at [372, 93] on span "Edit Linked PO's" at bounding box center [360, 90] width 37 height 7
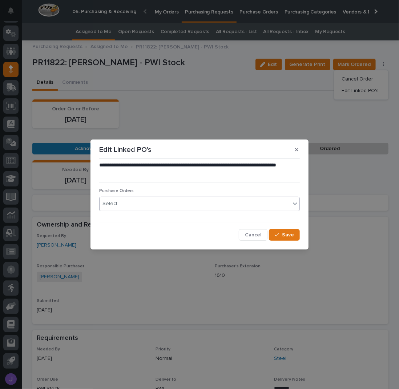
click at [188, 206] on div "Select..." at bounding box center [195, 204] width 191 height 12
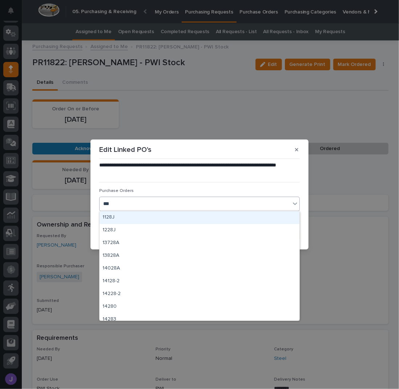
type input "****"
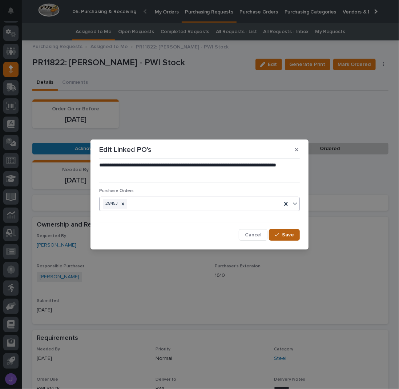
click at [288, 235] on span "Save" at bounding box center [288, 234] width 12 height 5
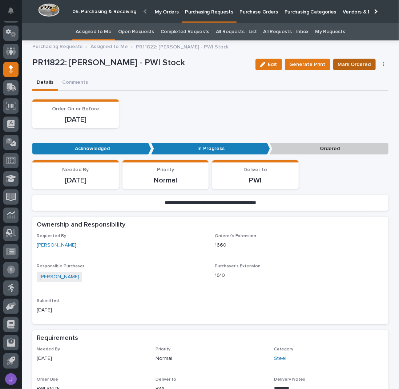
click at [350, 61] on span "Mark Ordered" at bounding box center [354, 64] width 33 height 7
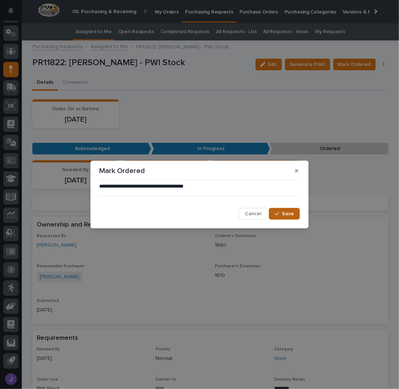
click at [289, 210] on button "Save" at bounding box center [284, 214] width 31 height 12
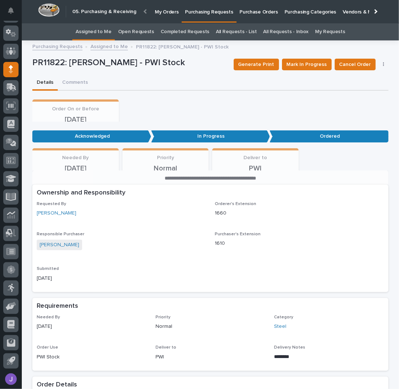
click at [101, 31] on link "Assigned to Me" at bounding box center [94, 31] width 36 height 17
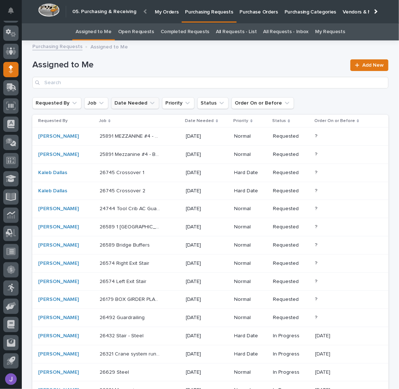
scroll to position [97, 0]
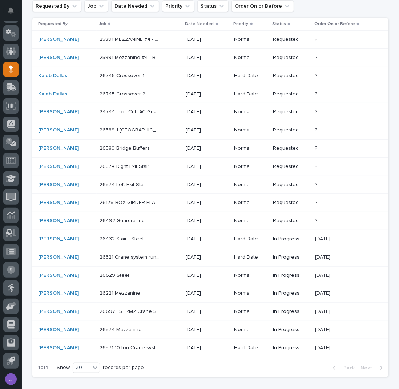
click at [164, 236] on div "26432 Stair - Steel 26432 Stair - Steel" at bounding box center [140, 239] width 81 height 12
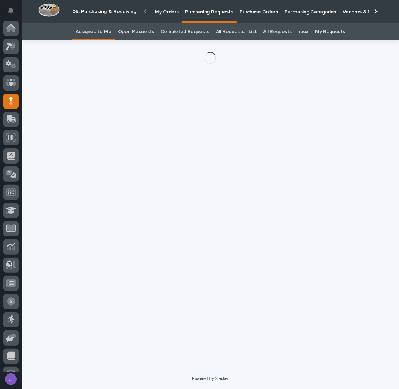
scroll to position [32, 0]
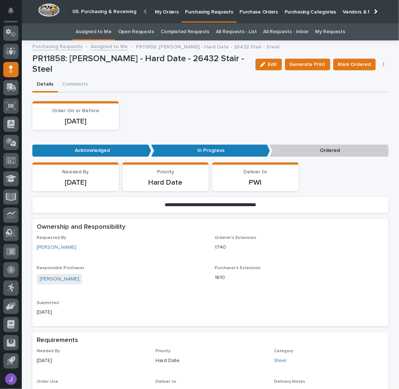
click at [383, 66] on icon "button" at bounding box center [383, 64] width 1 height 5
click at [370, 92] on span "Edit Linked PO's" at bounding box center [360, 90] width 37 height 7
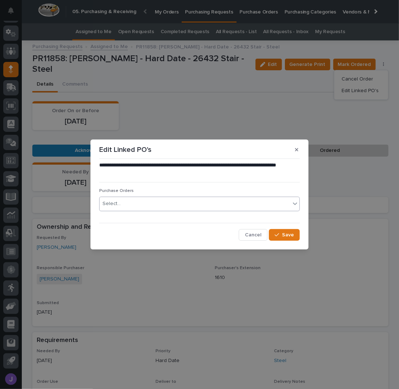
click at [195, 206] on div "Select..." at bounding box center [195, 204] width 191 height 12
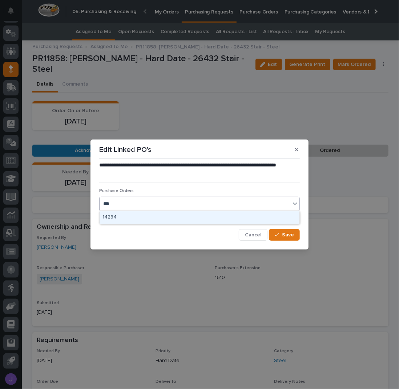
type input "****"
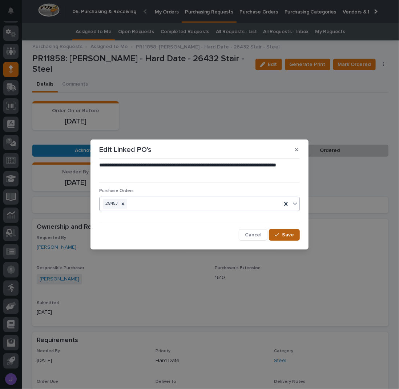
click at [286, 232] on span "Save" at bounding box center [288, 234] width 12 height 5
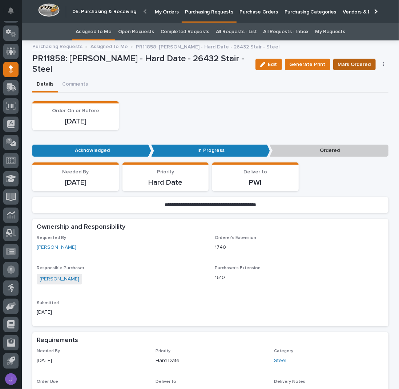
click at [351, 66] on span "Mark Ordered" at bounding box center [354, 64] width 33 height 7
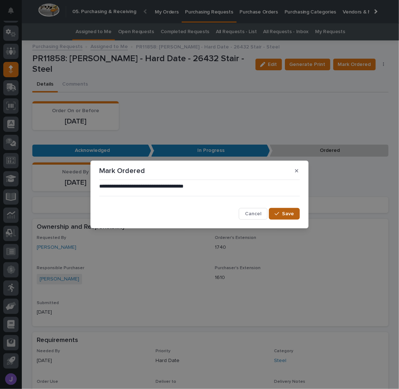
click at [296, 214] on button "Save" at bounding box center [284, 214] width 31 height 12
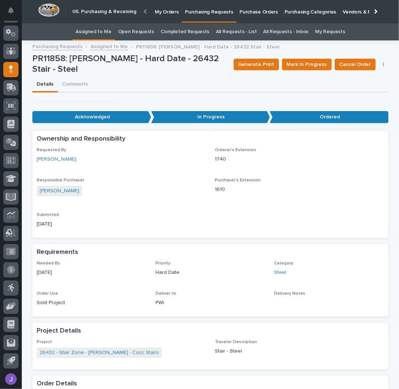
click at [95, 32] on link "Assigned to Me" at bounding box center [94, 31] width 36 height 17
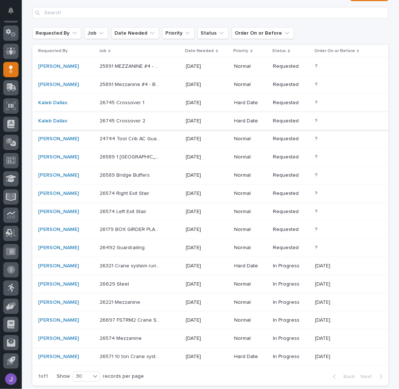
scroll to position [97, 0]
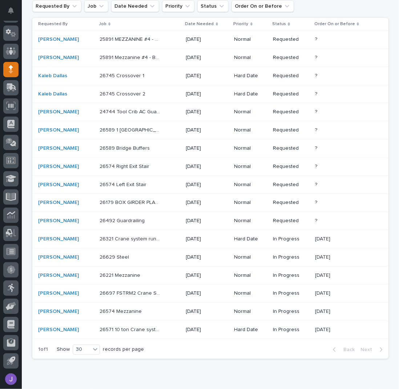
click at [166, 234] on div "26321 Crane system runways 26321 Crane system runways" at bounding box center [140, 239] width 81 height 12
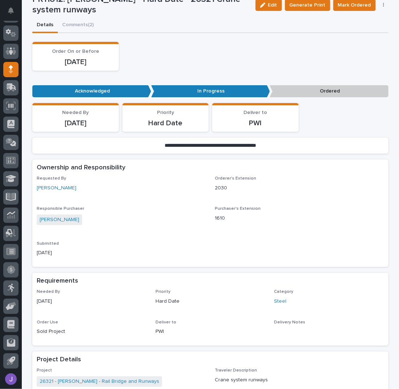
scroll to position [146, 0]
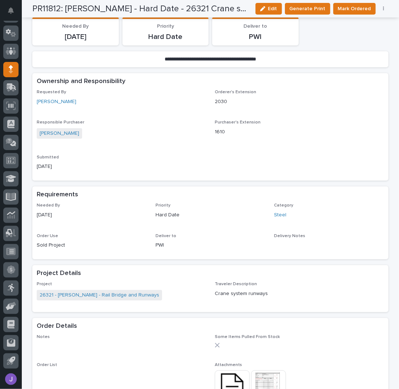
click at [383, 9] on icon "button" at bounding box center [383, 9] width 1 height 4
click at [375, 30] on button "Edit Linked PO's" at bounding box center [362, 35] width 48 height 12
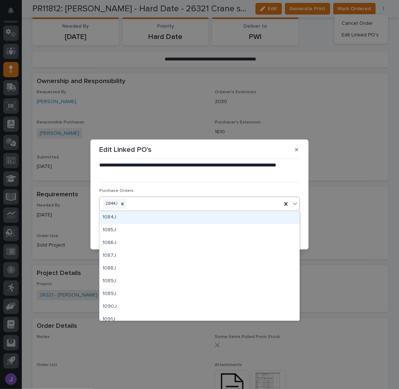
click at [164, 206] on div "2844J" at bounding box center [191, 203] width 182 height 13
type input "****"
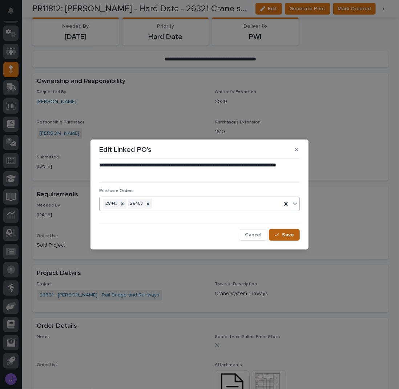
click at [292, 231] on button "Save" at bounding box center [284, 235] width 31 height 12
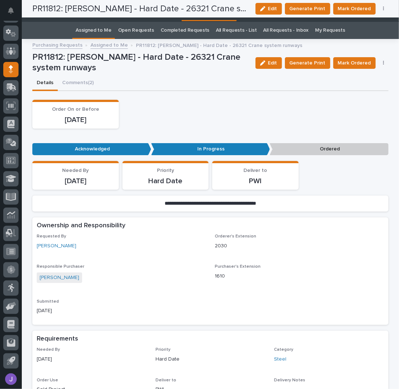
scroll to position [0, 0]
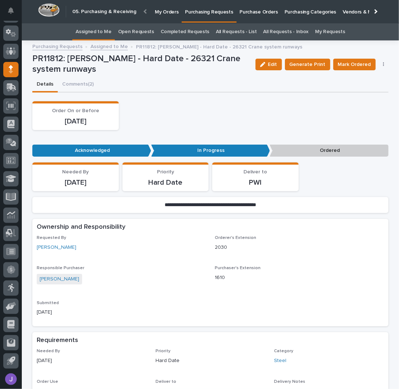
click at [112, 33] on link "Assigned to Me" at bounding box center [94, 31] width 36 height 17
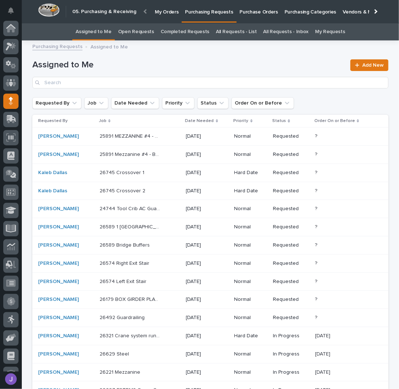
scroll to position [32, 0]
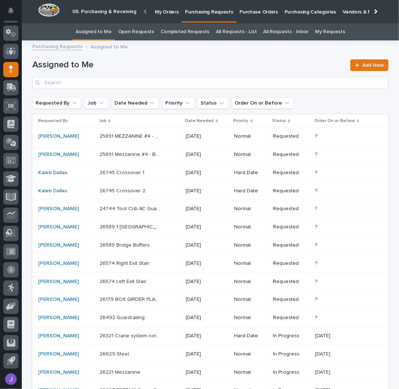
click at [166, 157] on div "25891 Mezzanine #4 - Breakroom Switchback Stairs 25891 Mezzanine #4 - Breakroom…" at bounding box center [140, 154] width 81 height 12
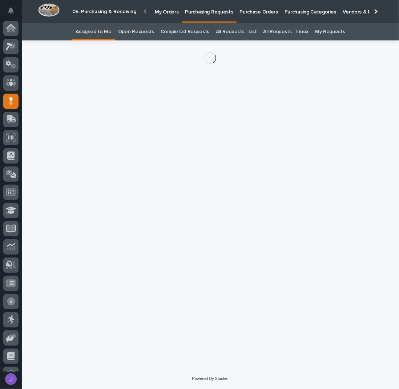
scroll to position [32, 0]
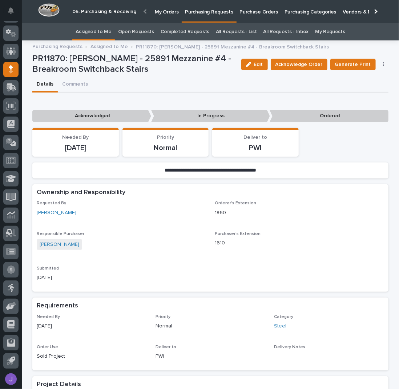
click at [93, 35] on link "Assigned to Me" at bounding box center [94, 31] width 36 height 17
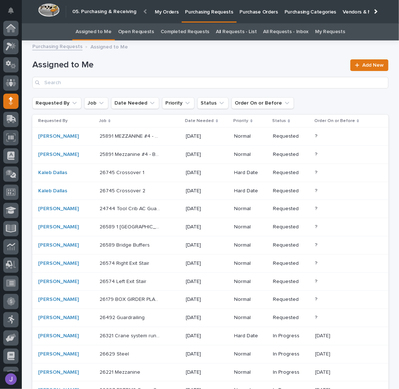
scroll to position [32, 0]
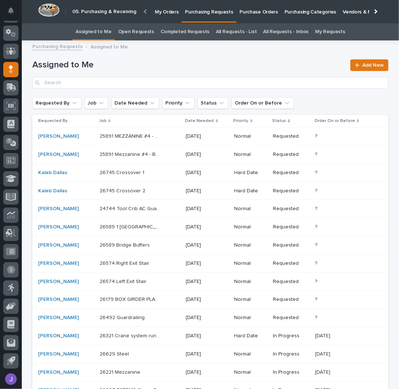
click at [168, 136] on div "25891 MEZZANINE #4 - Steel 25891 MEZZANINE #4 - Steel" at bounding box center [140, 136] width 81 height 12
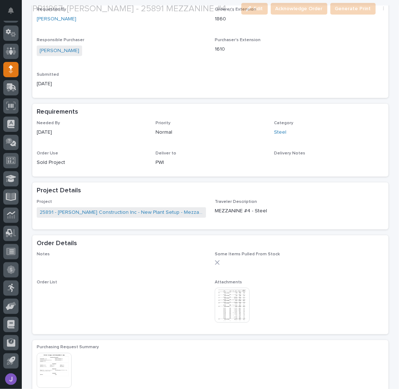
scroll to position [242, 0]
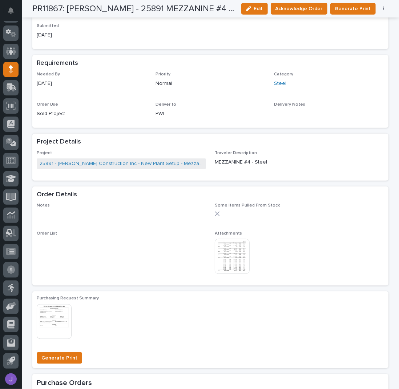
click at [230, 257] on img at bounding box center [232, 256] width 35 height 35
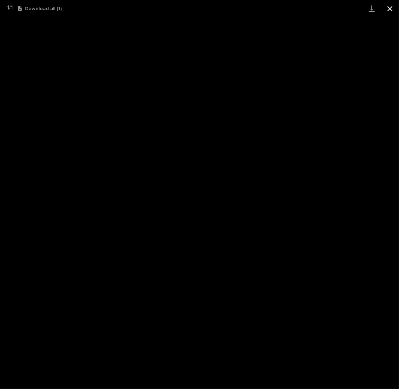
click at [389, 7] on button "Close gallery" at bounding box center [390, 8] width 18 height 17
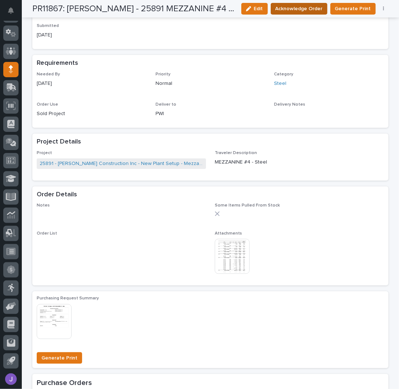
click at [323, 9] on span "Acknowledge Order" at bounding box center [299, 8] width 47 height 7
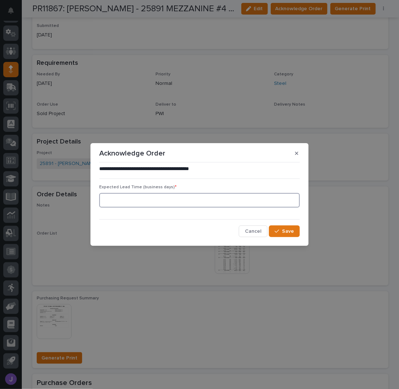
click at [147, 202] on input at bounding box center [199, 200] width 201 height 15
type input "0"
click at [290, 231] on span "Save" at bounding box center [288, 230] width 12 height 5
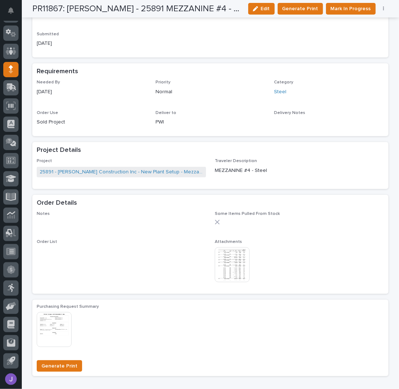
scroll to position [318, 0]
